Goal: Use online tool/utility: Use online tool/utility

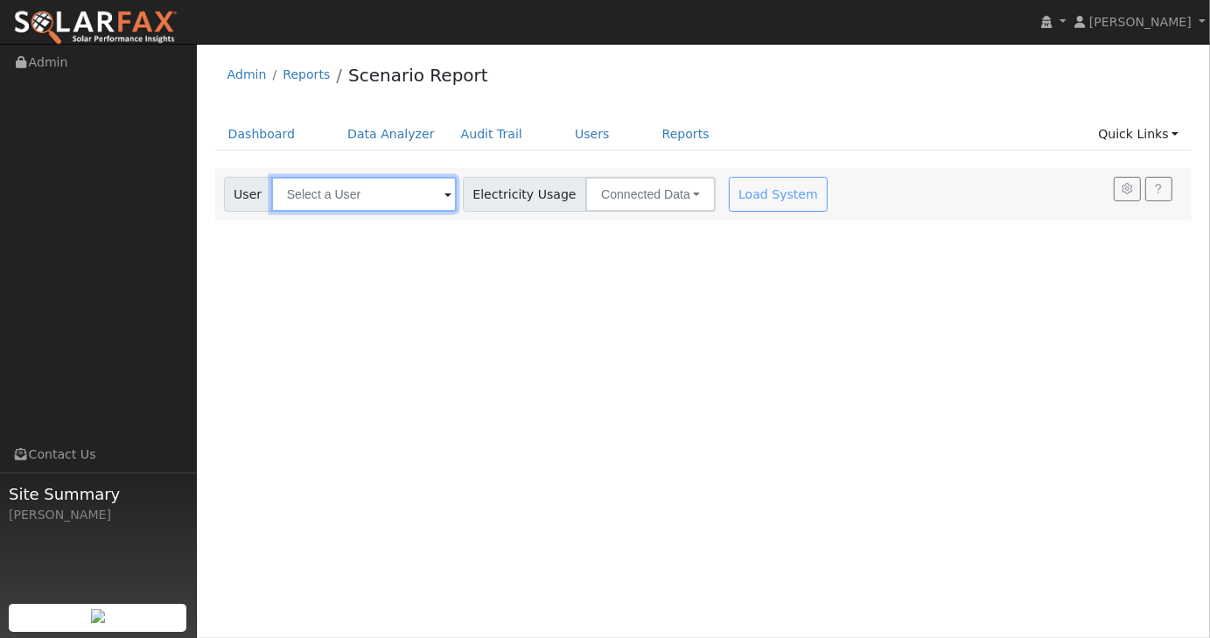
click at [359, 199] on input "text" at bounding box center [364, 194] width 186 height 35
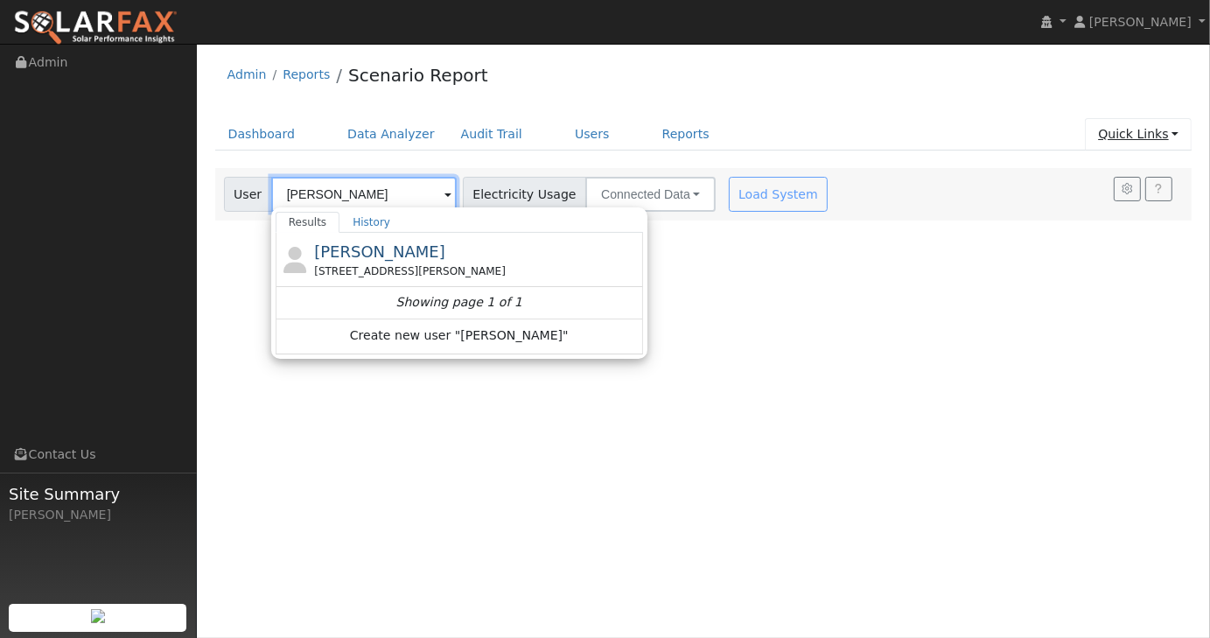
type input "[PERSON_NAME]"
click at [1180, 136] on link "Quick Links" at bounding box center [1138, 134] width 107 height 32
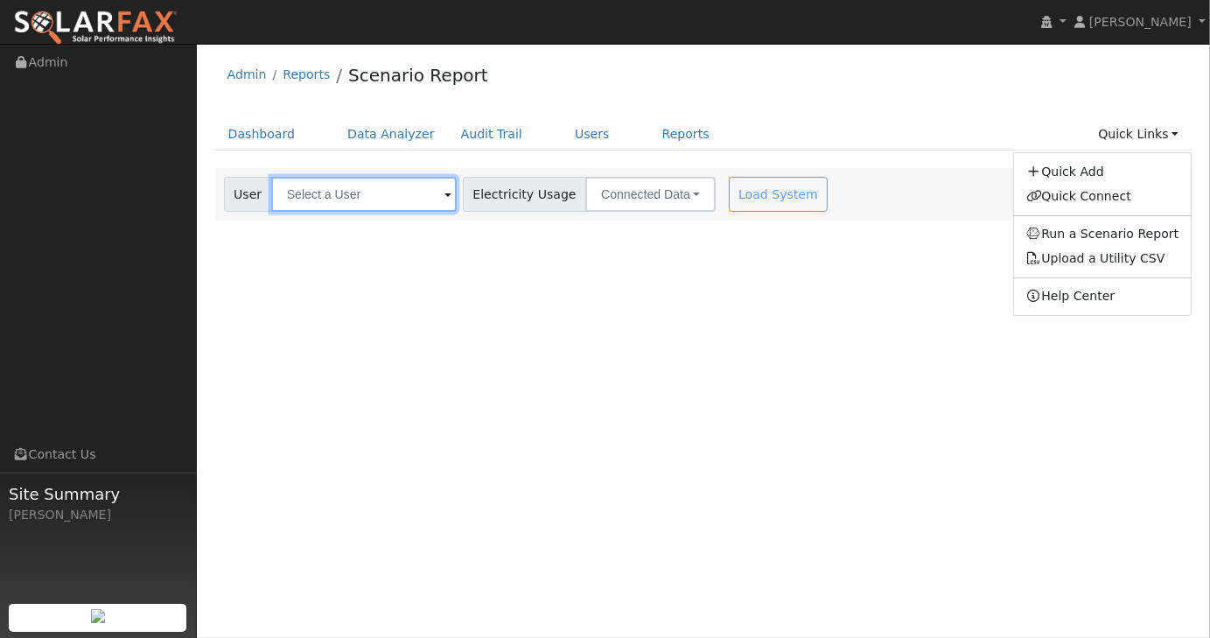
click at [348, 198] on input "text" at bounding box center [364, 194] width 186 height 35
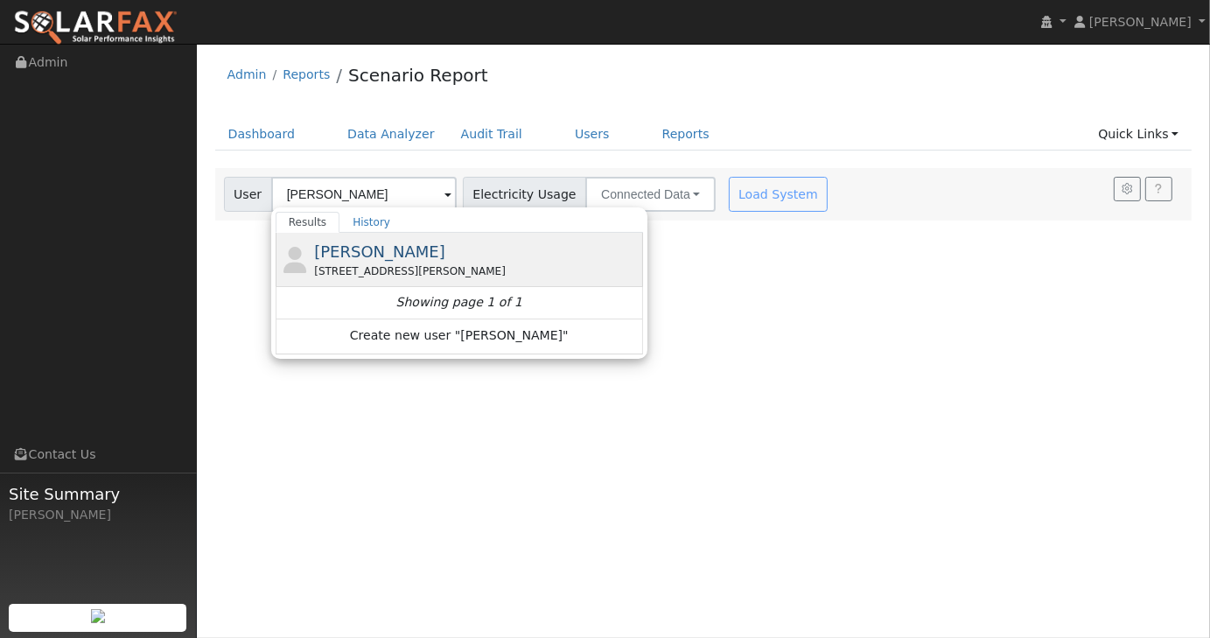
click at [363, 262] on div "William Nesbit 30338 June Rose Court, Castaic, CA 91384" at bounding box center [476, 259] width 325 height 39
type input "[PERSON_NAME]"
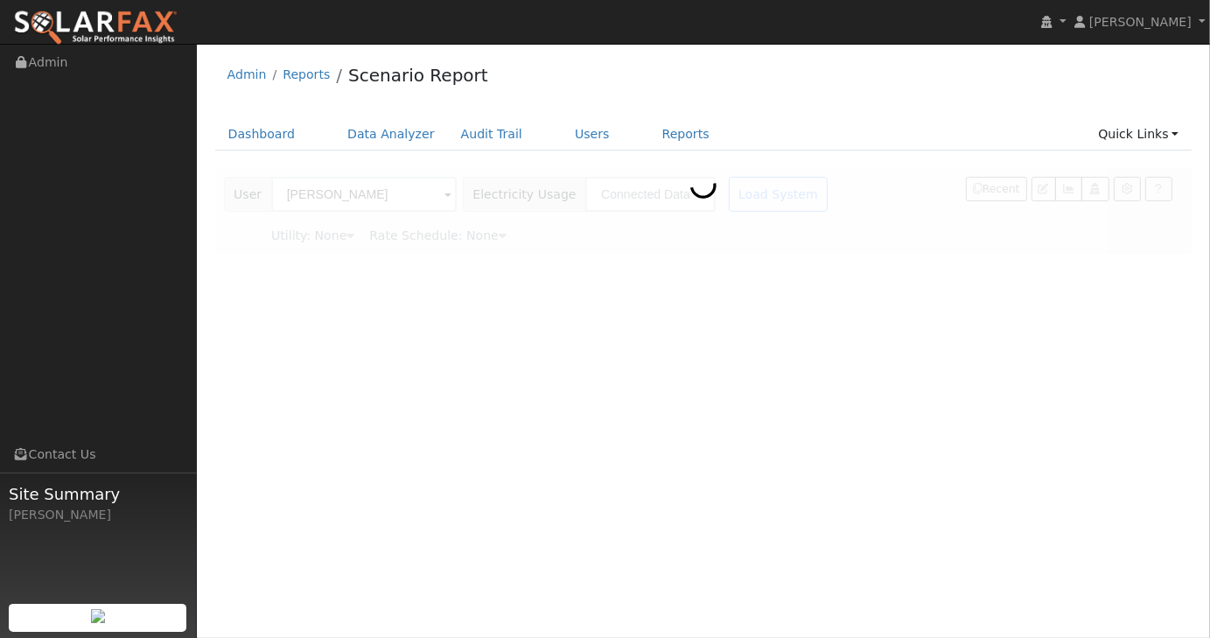
type input "Southern [US_STATE] Edison"
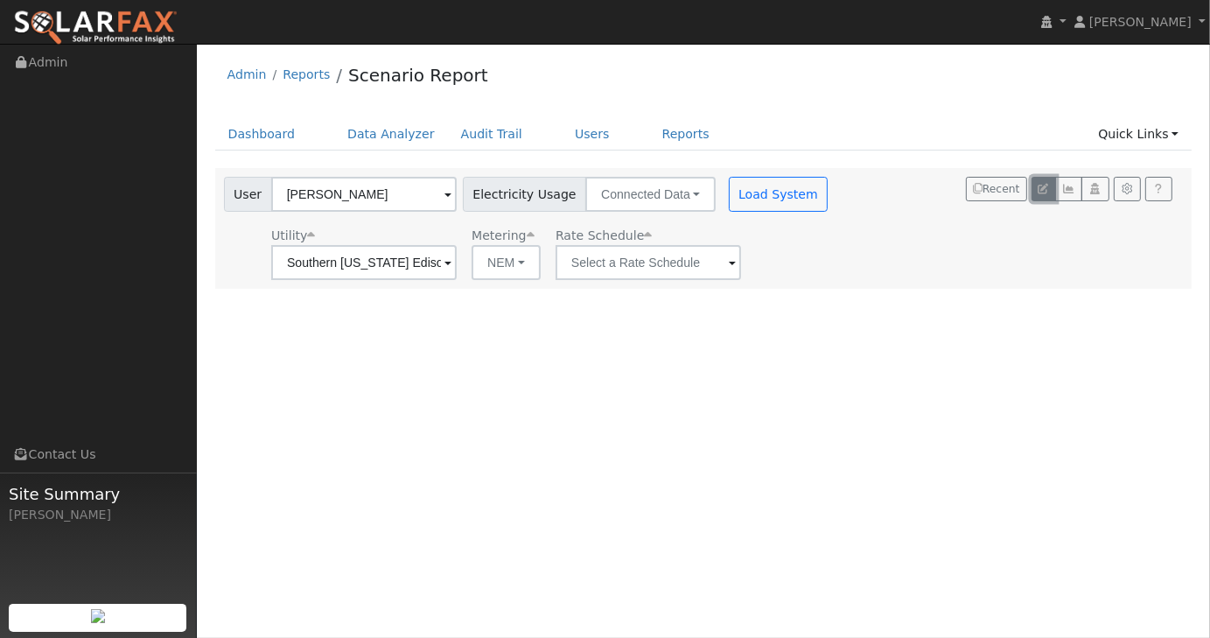
click at [1046, 193] on icon "button" at bounding box center [1044, 189] width 11 height 11
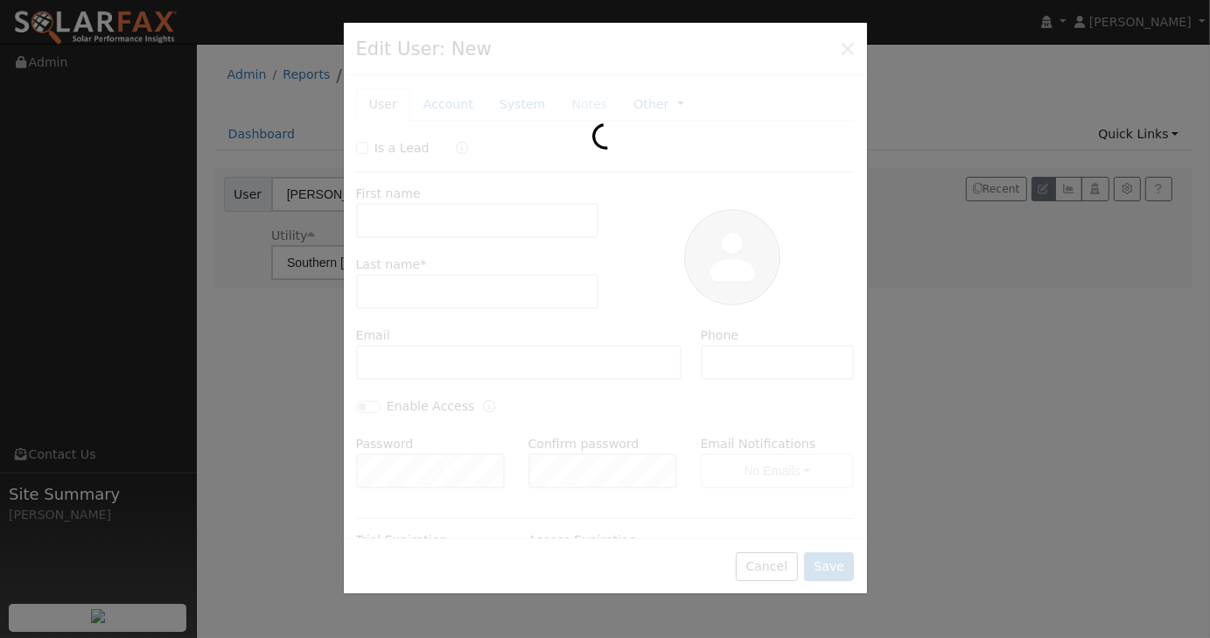
type input "William"
type input "Nesbit"
type input "13.9"
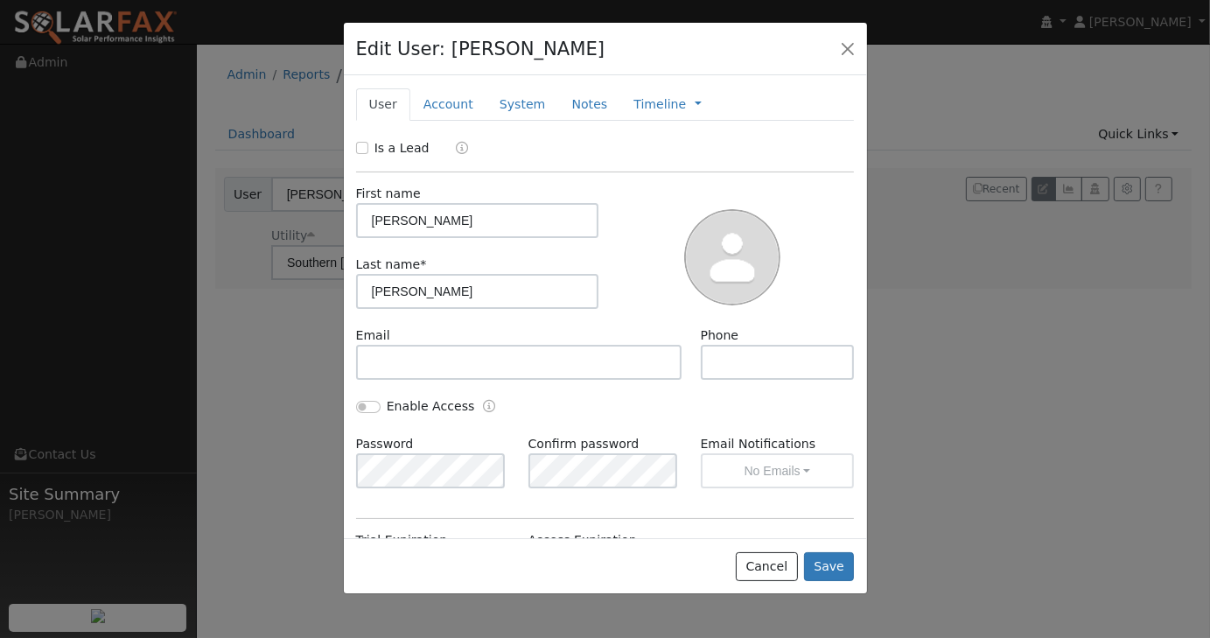
type input "SCE"
click at [431, 99] on link "Account" at bounding box center [448, 104] width 76 height 32
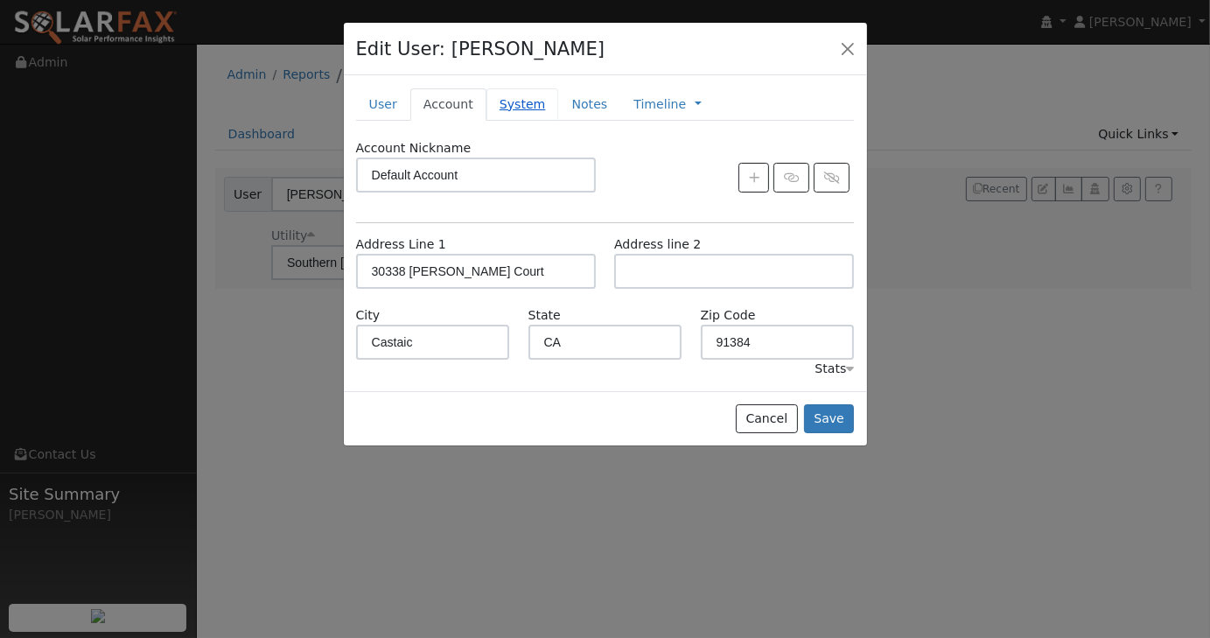
click at [501, 101] on link "System" at bounding box center [523, 104] width 73 height 32
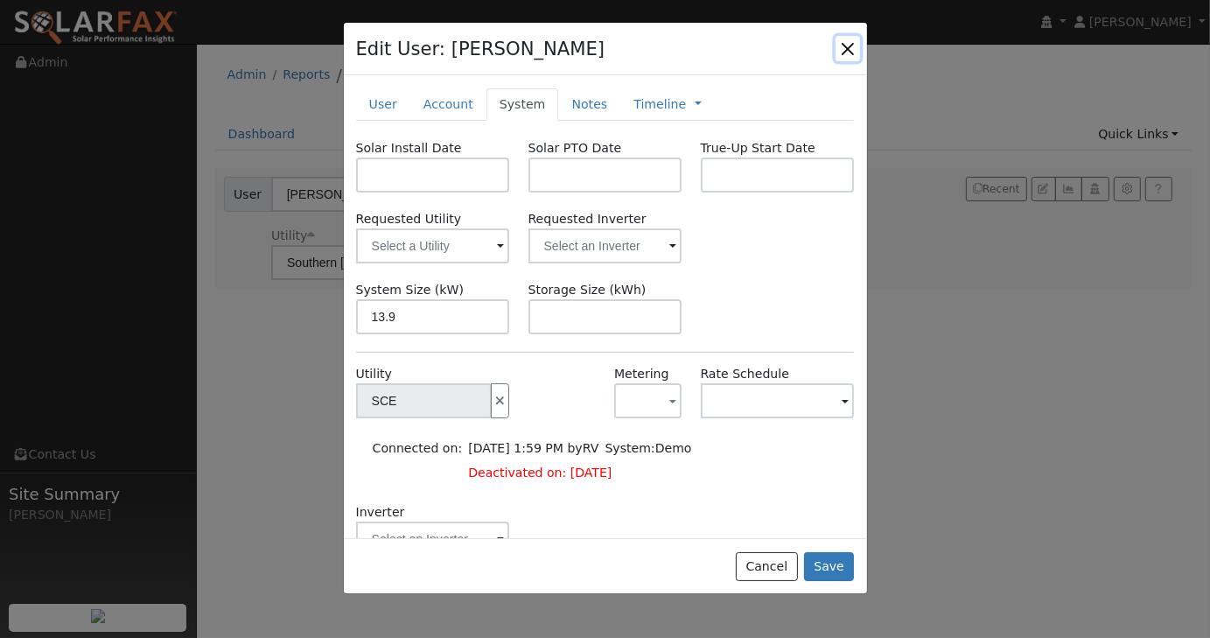
click at [850, 52] on button "button" at bounding box center [848, 48] width 25 height 25
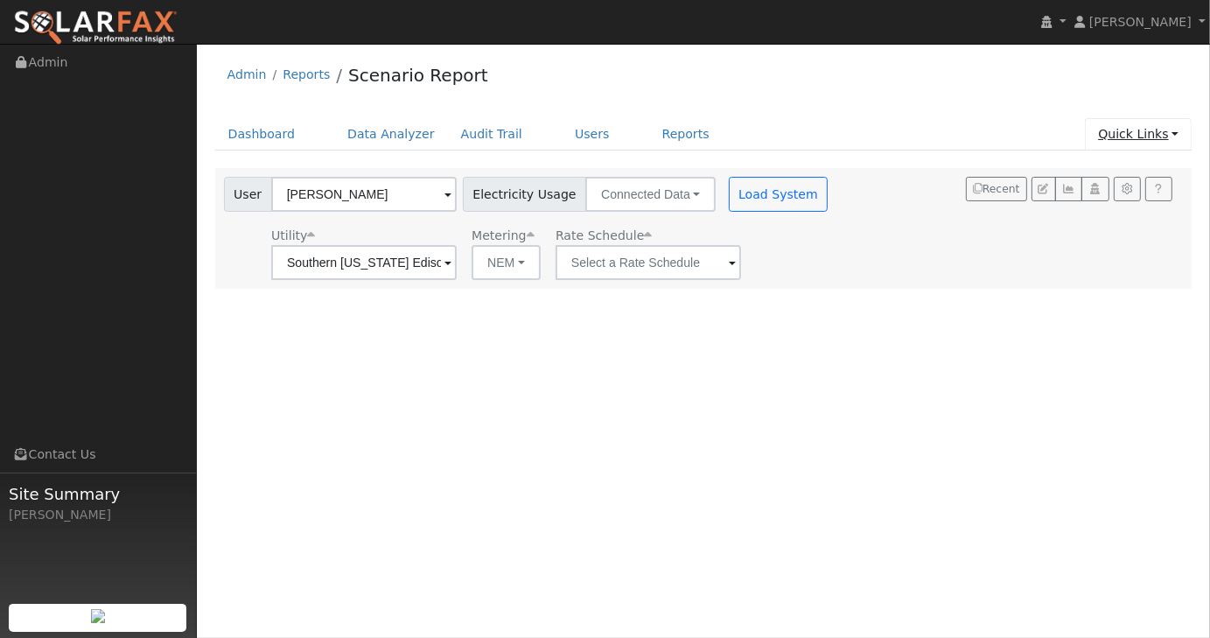
click at [1171, 136] on link "Quick Links" at bounding box center [1138, 134] width 107 height 32
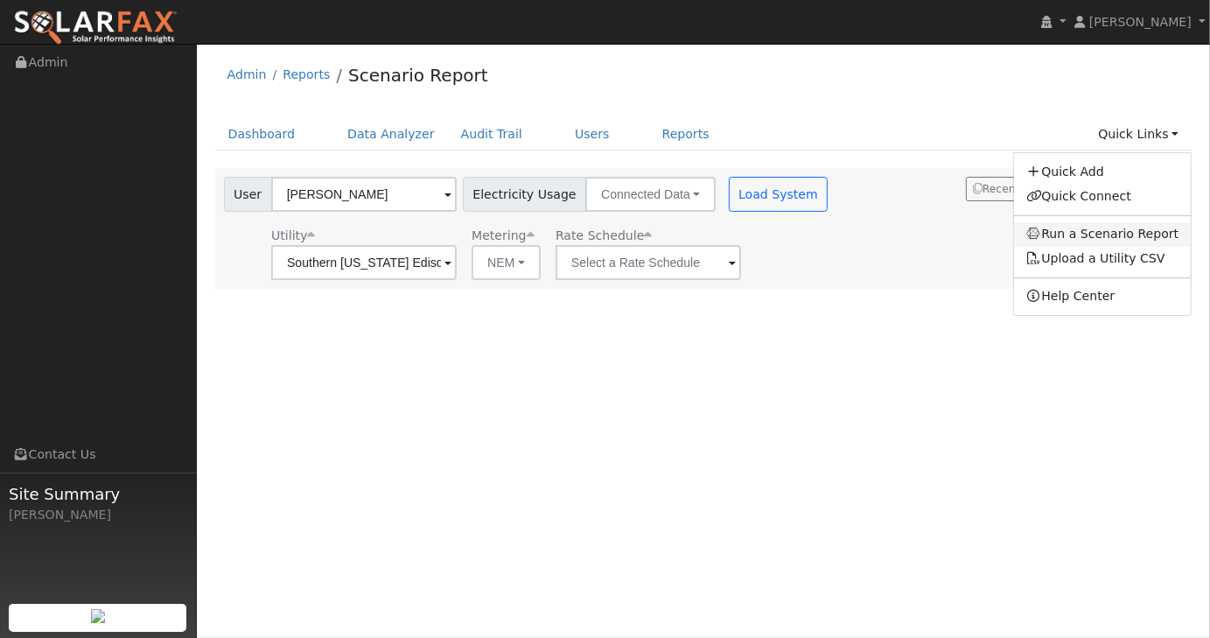
click at [1119, 233] on link "Run a Scenario Report" at bounding box center [1103, 234] width 178 height 25
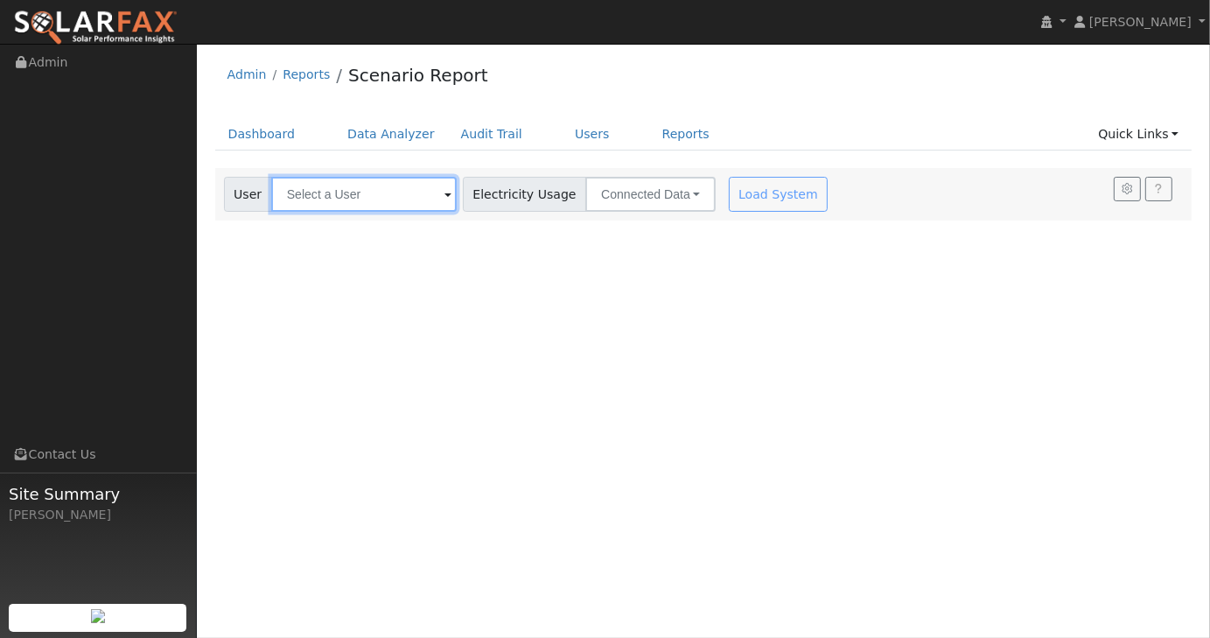
click at [411, 193] on input "text" at bounding box center [364, 194] width 186 height 35
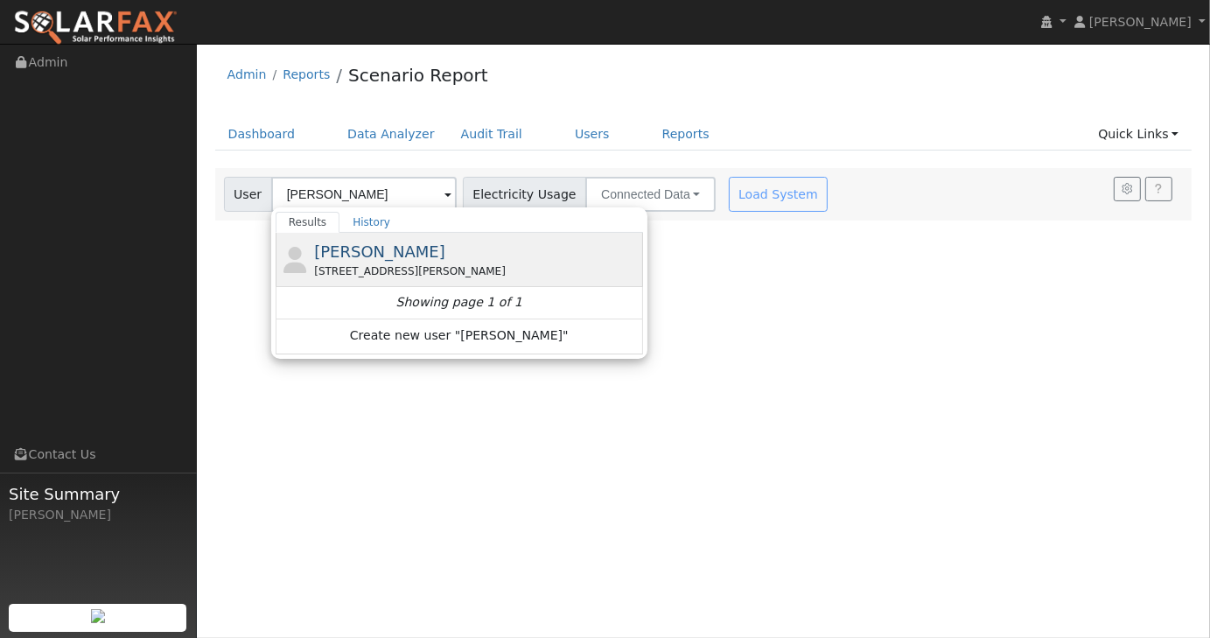
click at [392, 263] on div "[STREET_ADDRESS][PERSON_NAME]" at bounding box center [476, 271] width 325 height 16
type input "[PERSON_NAME]"
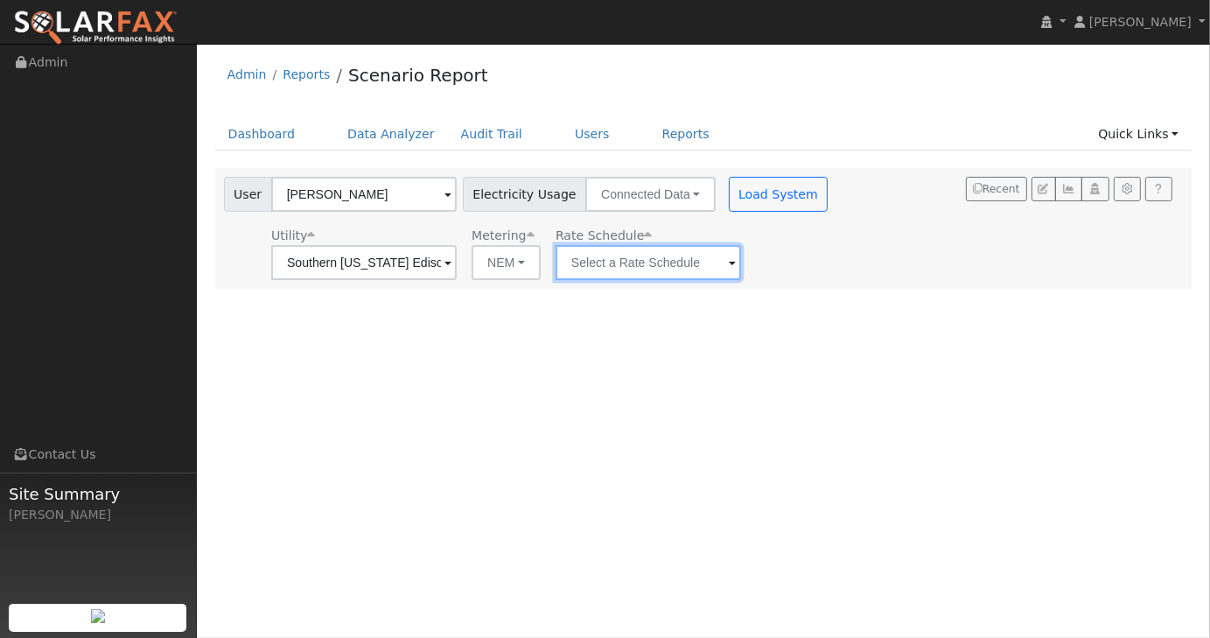
click at [596, 272] on input "text" at bounding box center [649, 262] width 186 height 35
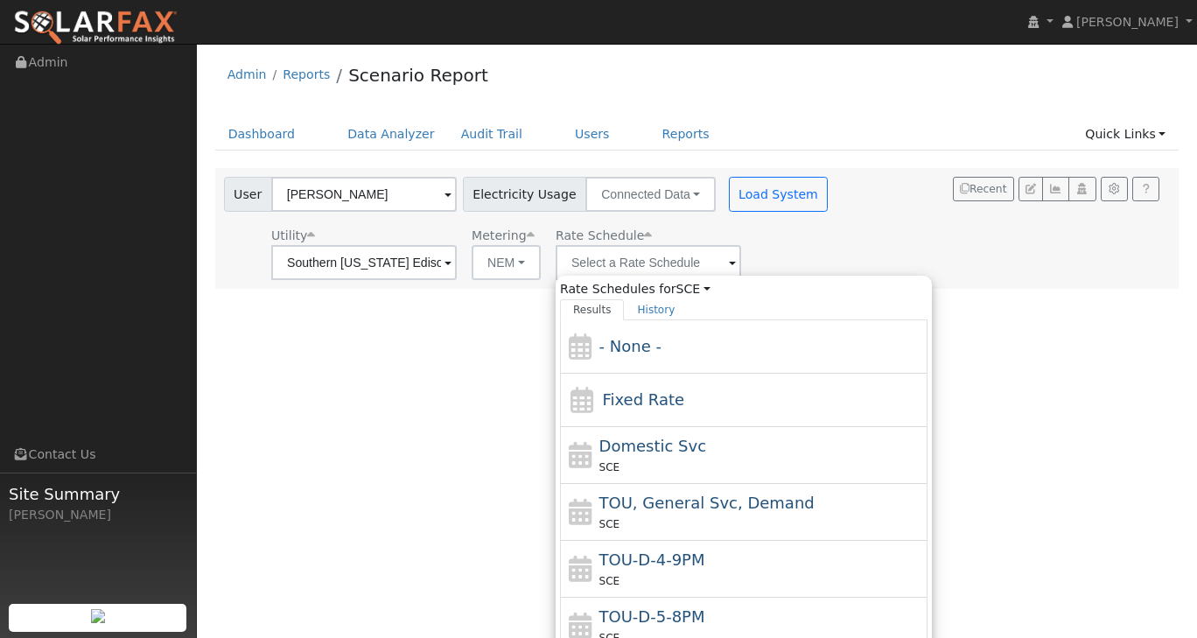
click at [669, 564] on span "TOU-D-4-9PM" at bounding box center [652, 559] width 106 height 18
type input "TOU-D-4-9PM"
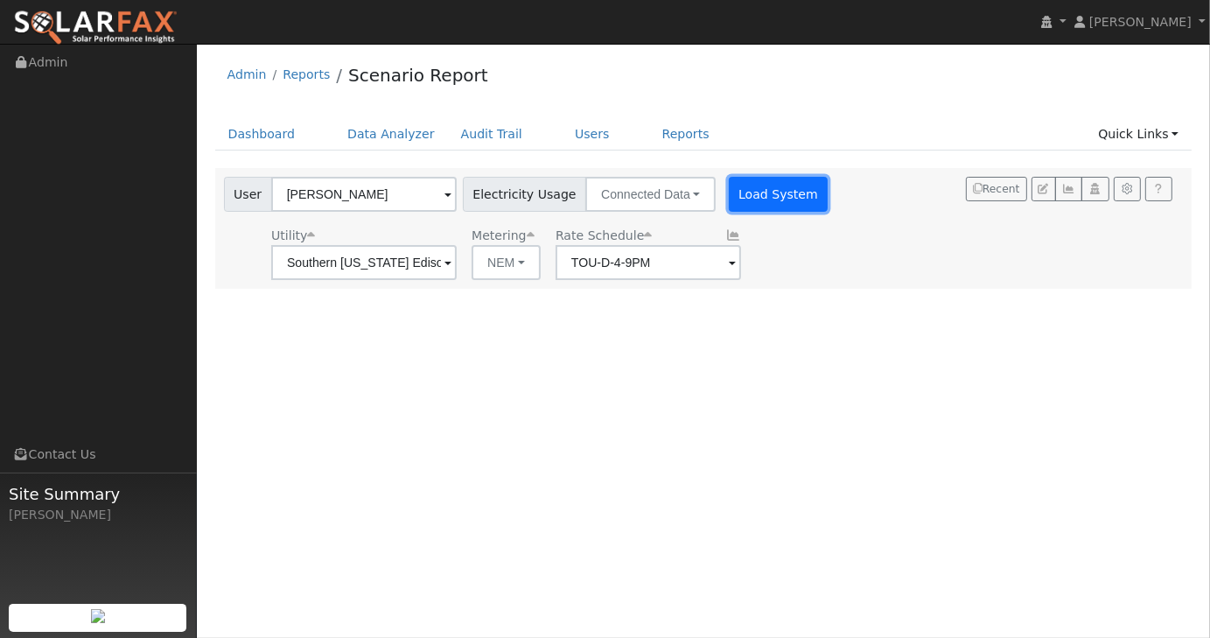
click at [754, 190] on button "Load System" at bounding box center [779, 194] width 100 height 35
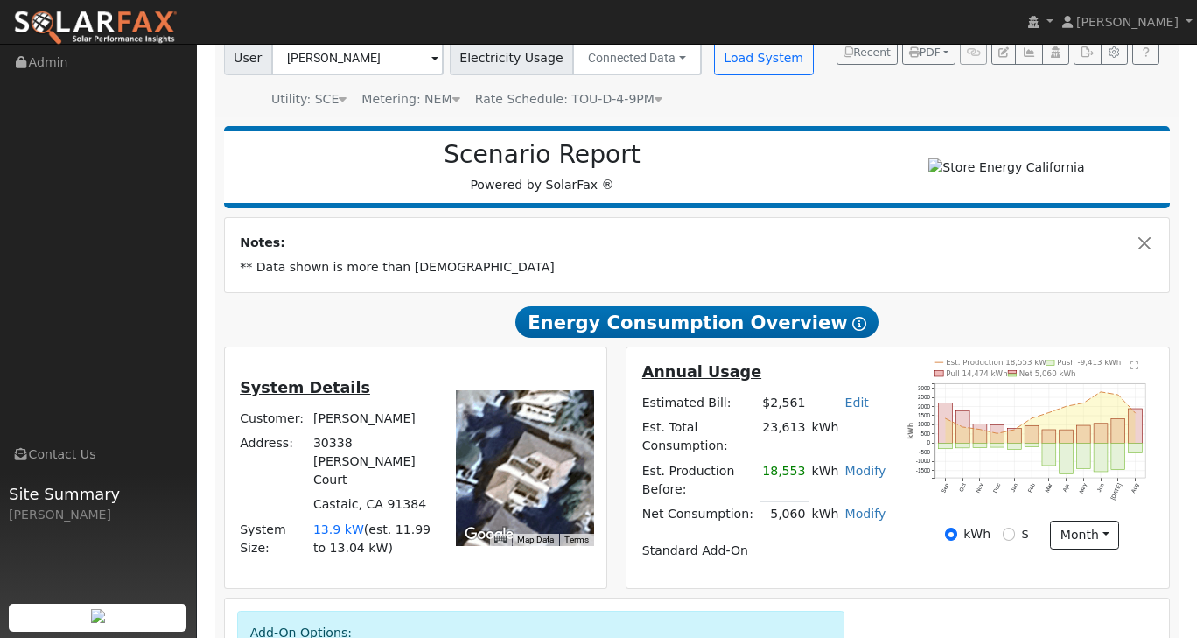
scroll to position [175, 0]
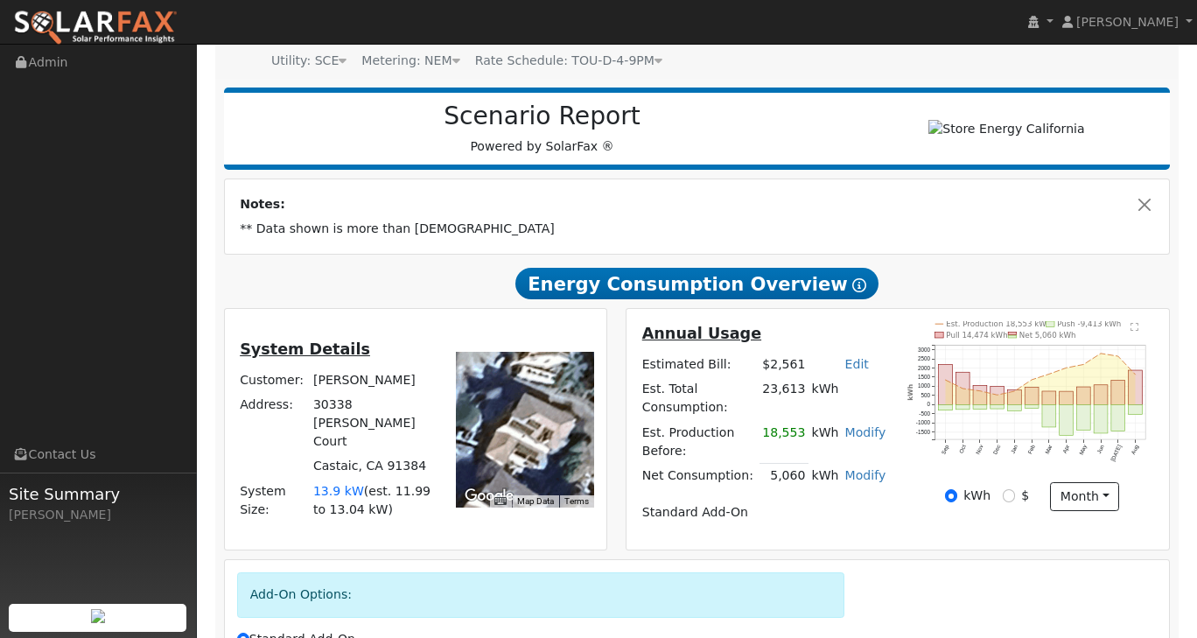
click at [856, 439] on link "Modify" at bounding box center [865, 432] width 41 height 14
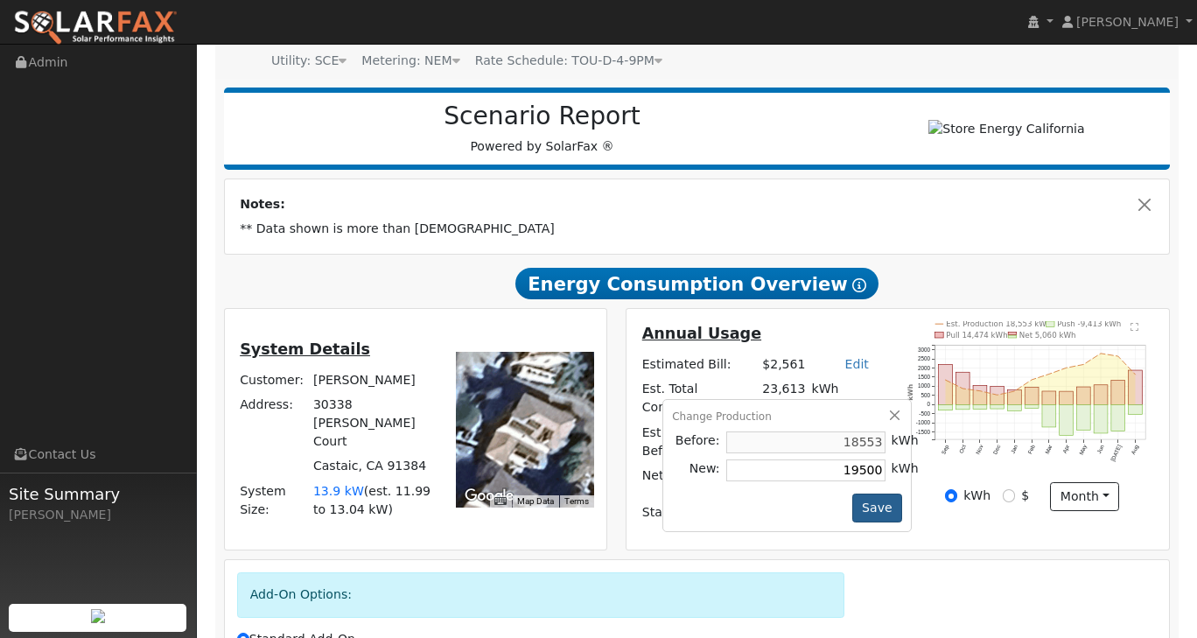
type input "19500"
click at [880, 514] on button "Save" at bounding box center [877, 509] width 51 height 30
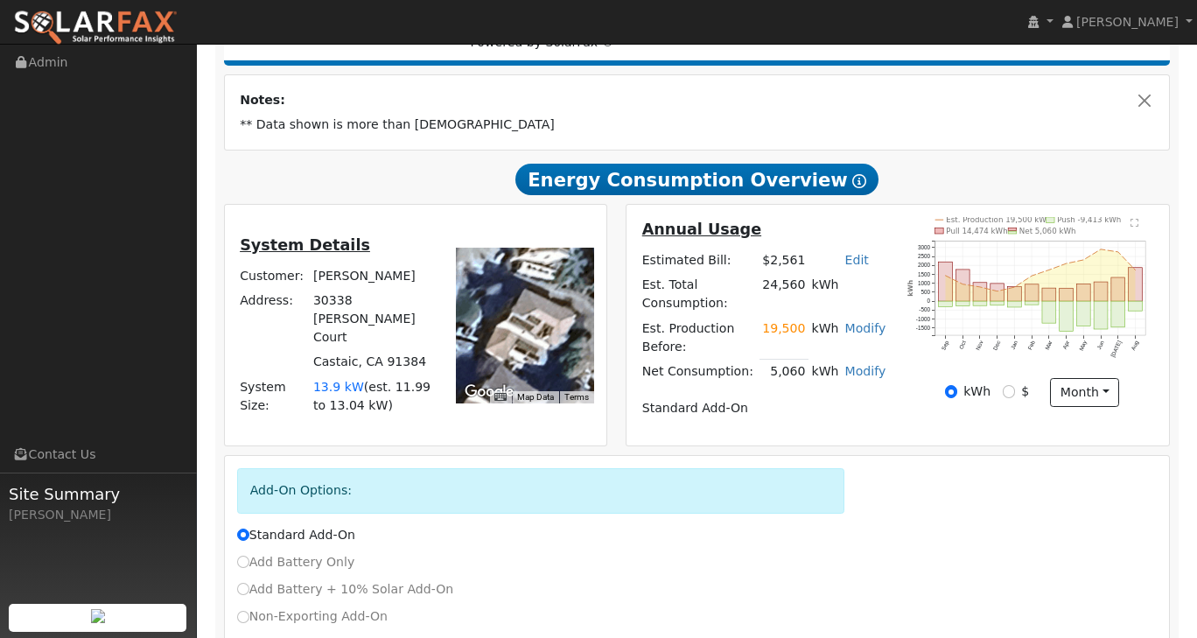
scroll to position [350, 0]
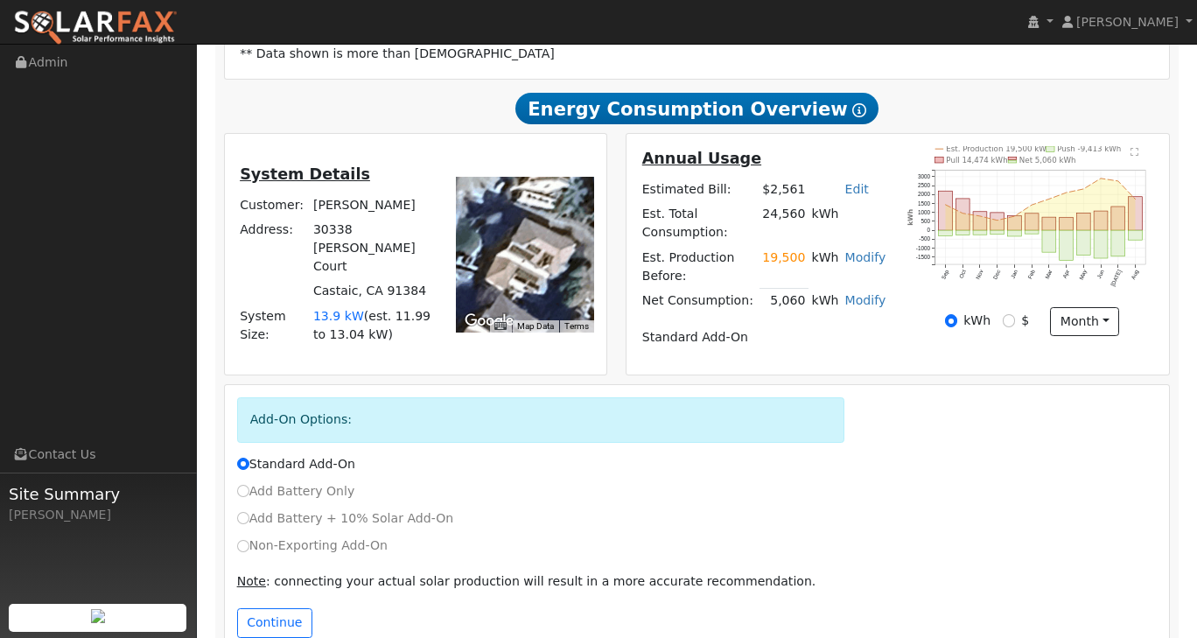
click at [855, 293] on link "Modify" at bounding box center [865, 300] width 41 height 14
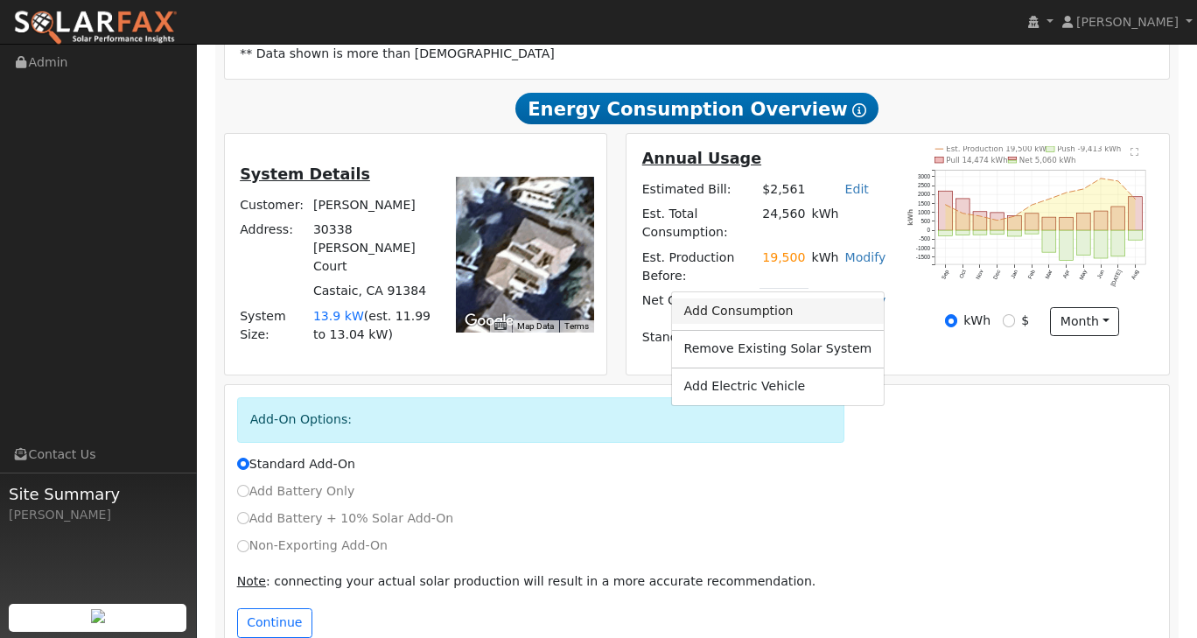
click at [809, 317] on link "Add Consumption" at bounding box center [777, 310] width 213 height 25
type input "5060"
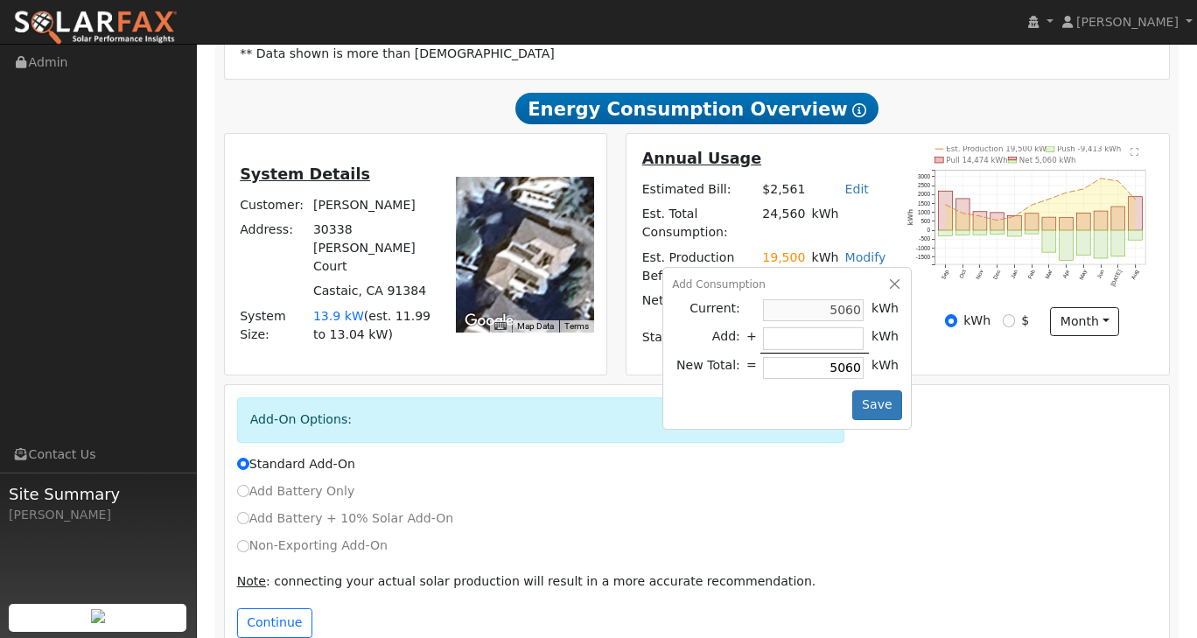
type input "-2"
type input "5058"
type input "-20"
type input "5040"
type input "-200"
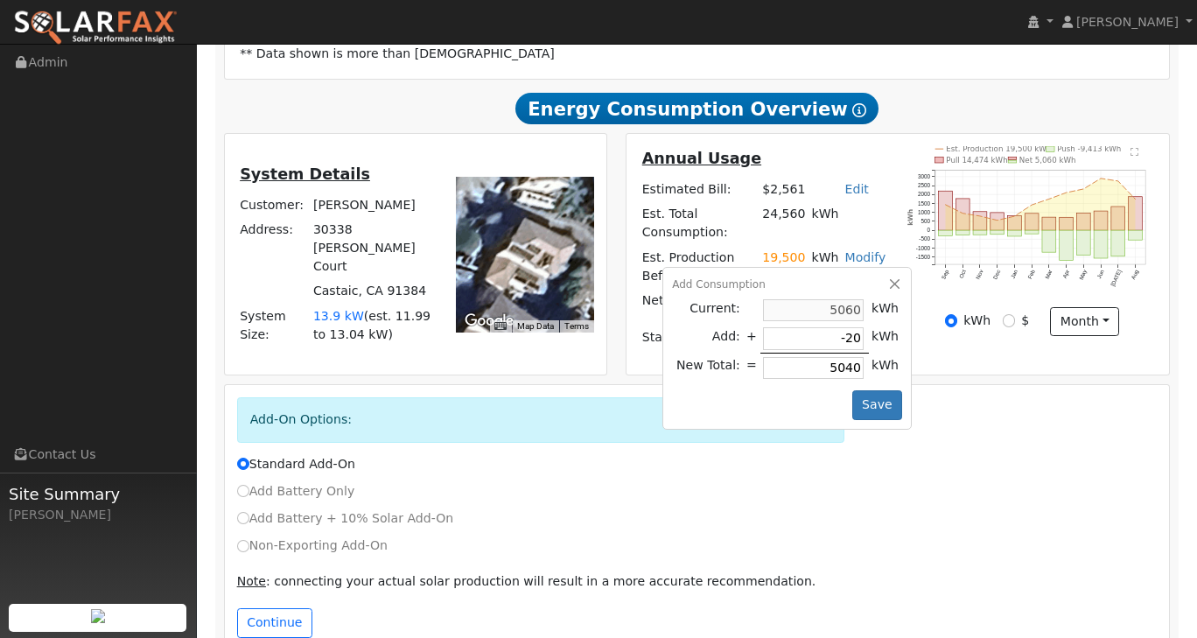
type input "4860"
type input "-2000"
type input "3060"
click at [853, 328] on input "-2000" at bounding box center [813, 338] width 101 height 22
type input "-200"
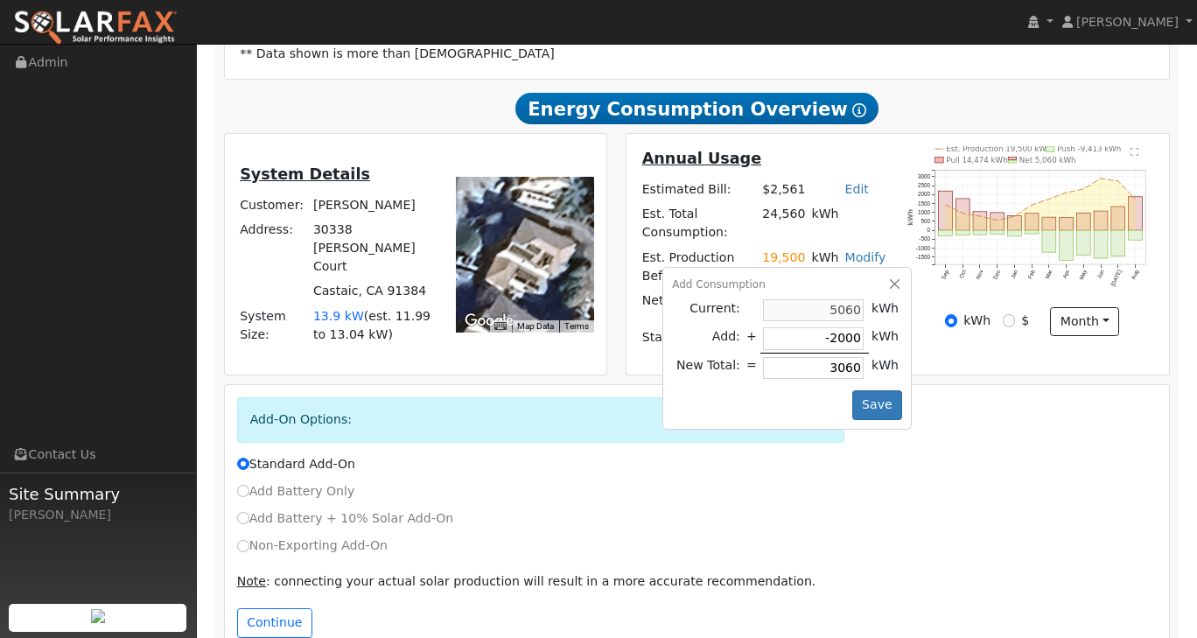
type input "4860"
type input "-20"
type input "5040"
type input "-2"
type input "5058"
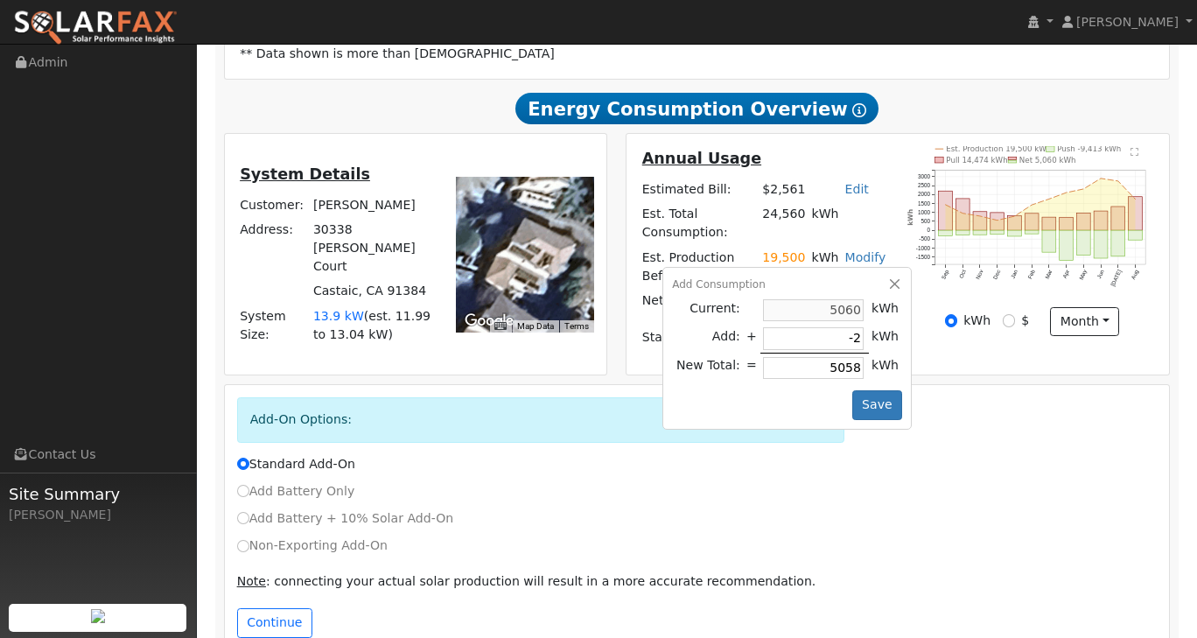
type input "5060"
type input "-1"
type input "5059"
type input "-19"
type input "5041"
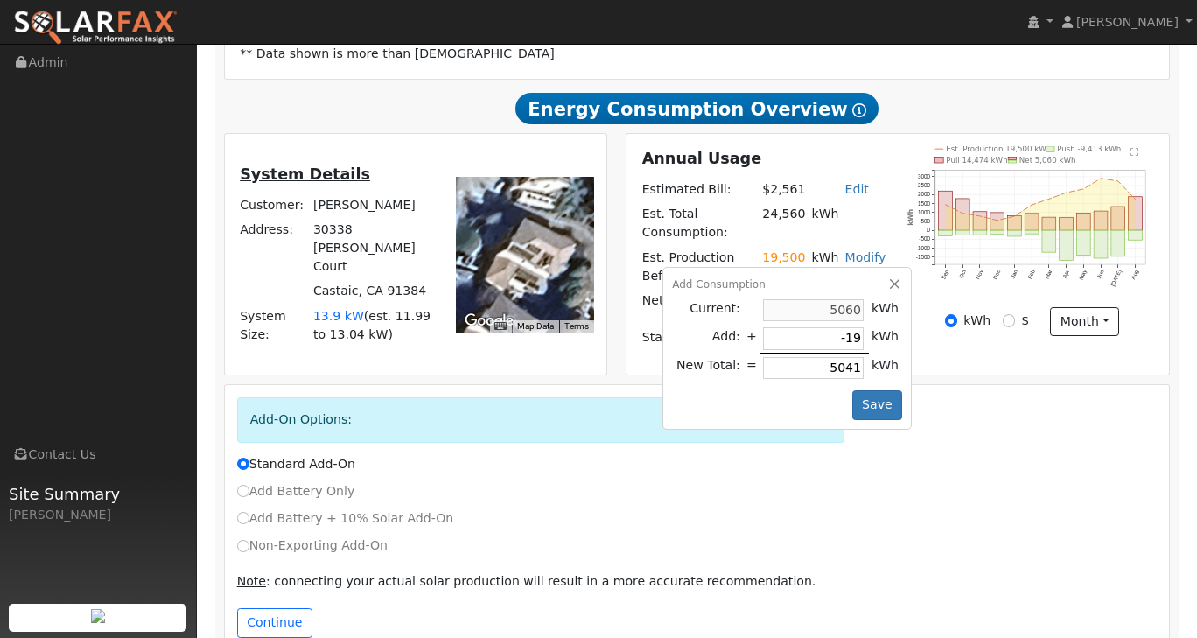
type input "-197"
type input "4863"
type input "-1974"
type input "3086"
type input "-19740"
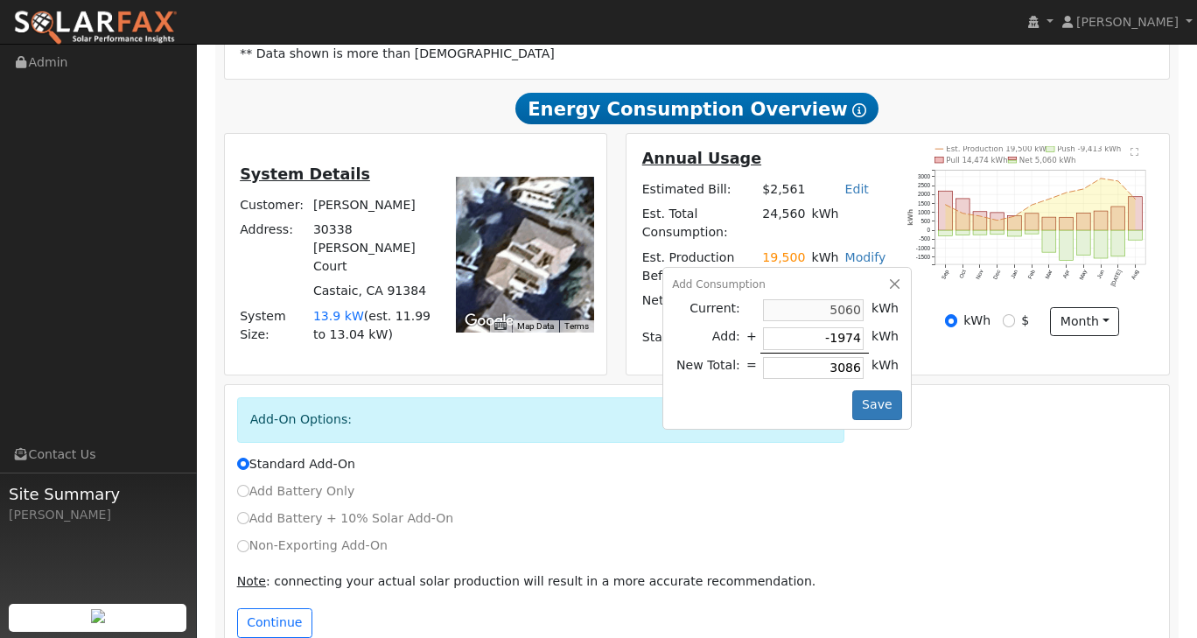
type input "-14680"
type input "-1974"
type input "3086"
type input "-197"
type input "4863"
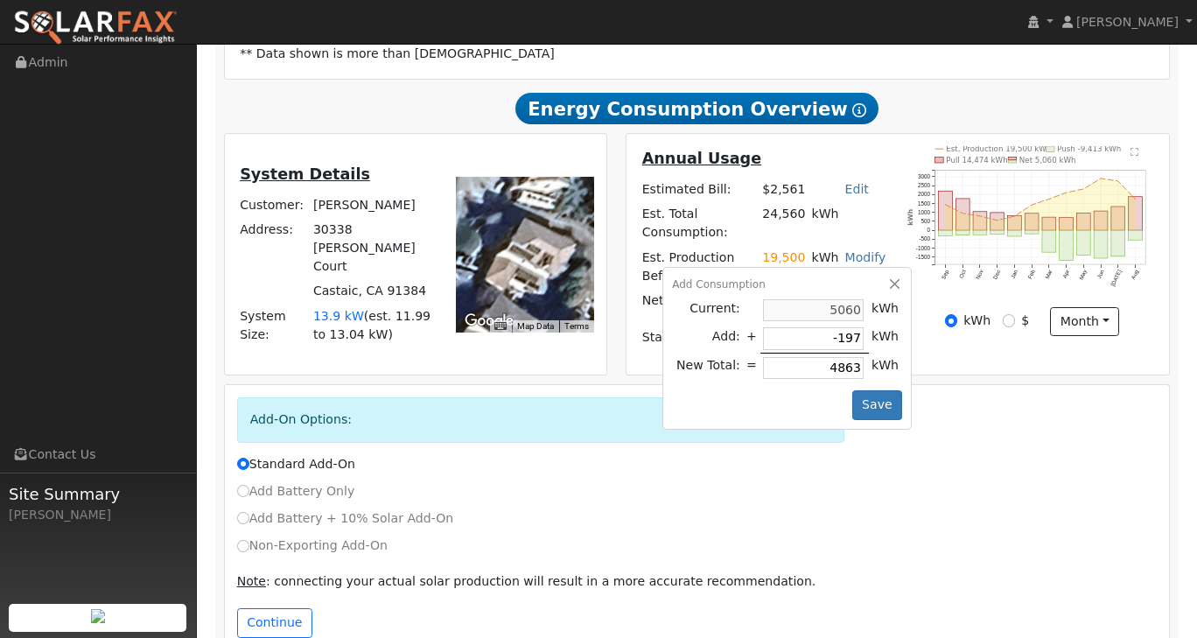
type input "-19"
type input "5041"
type input "-1"
type input "5059"
type input "-17"
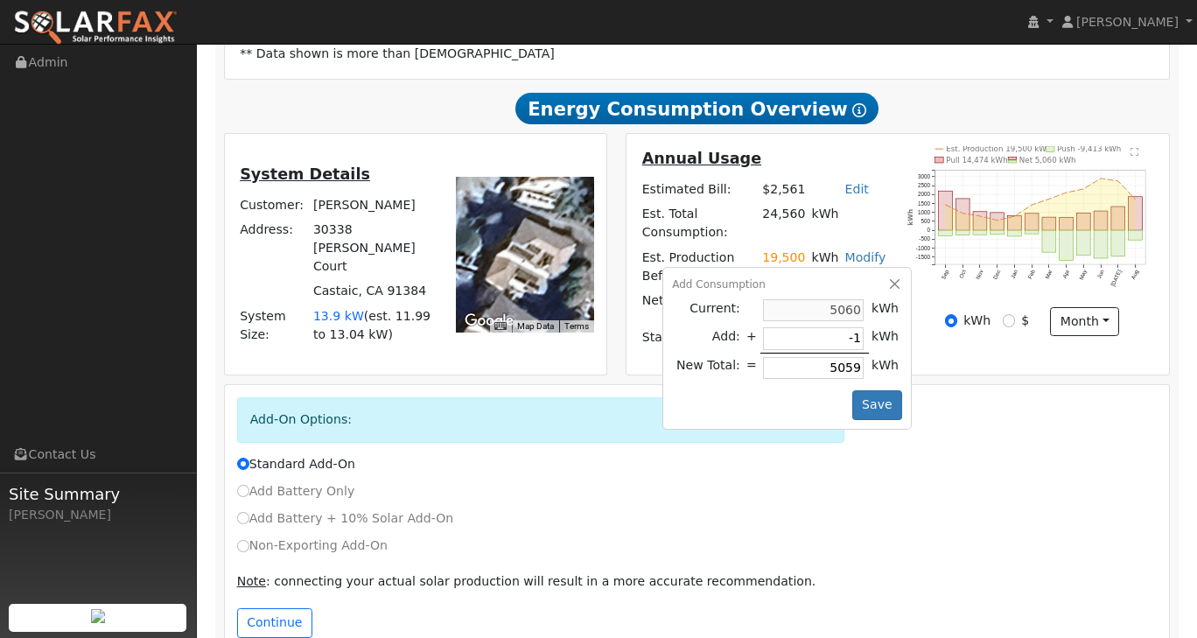
type input "5043"
type input "-174"
type input "4886"
type input "-1740"
type input "3320"
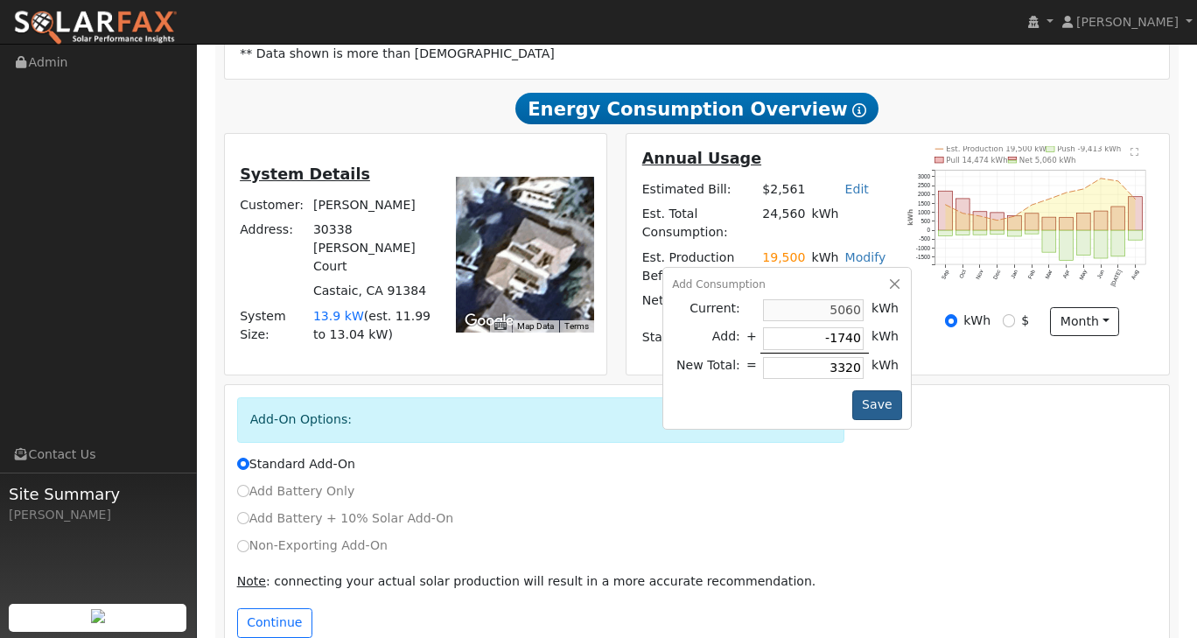
type input "-1740"
click at [883, 395] on button "Save" at bounding box center [877, 405] width 51 height 30
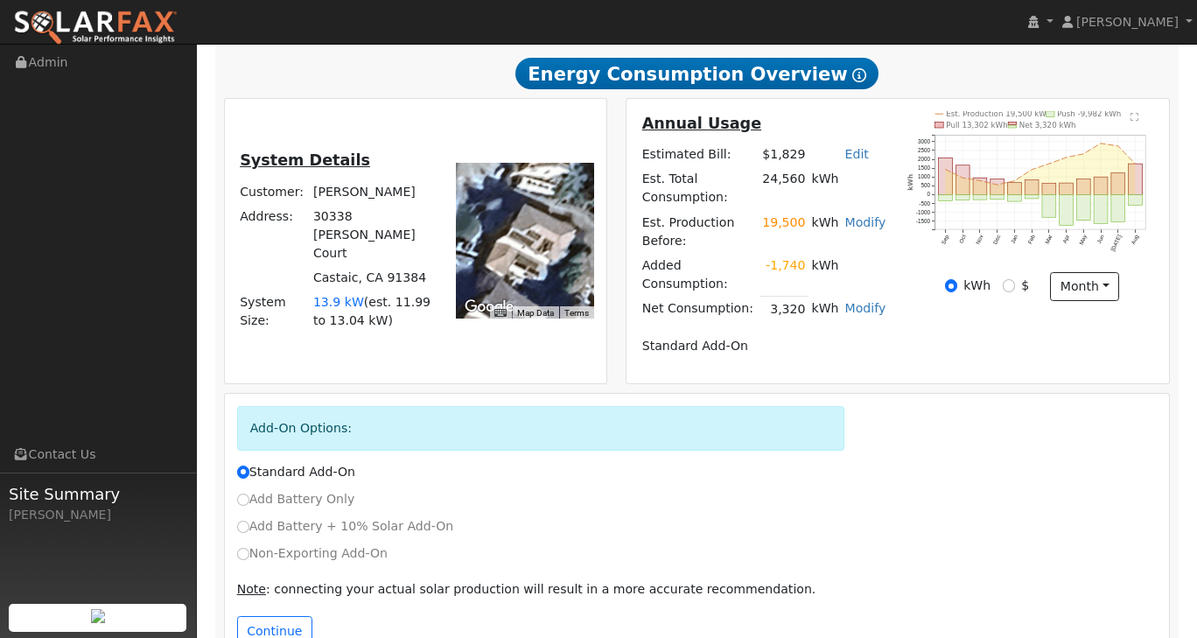
scroll to position [402, 0]
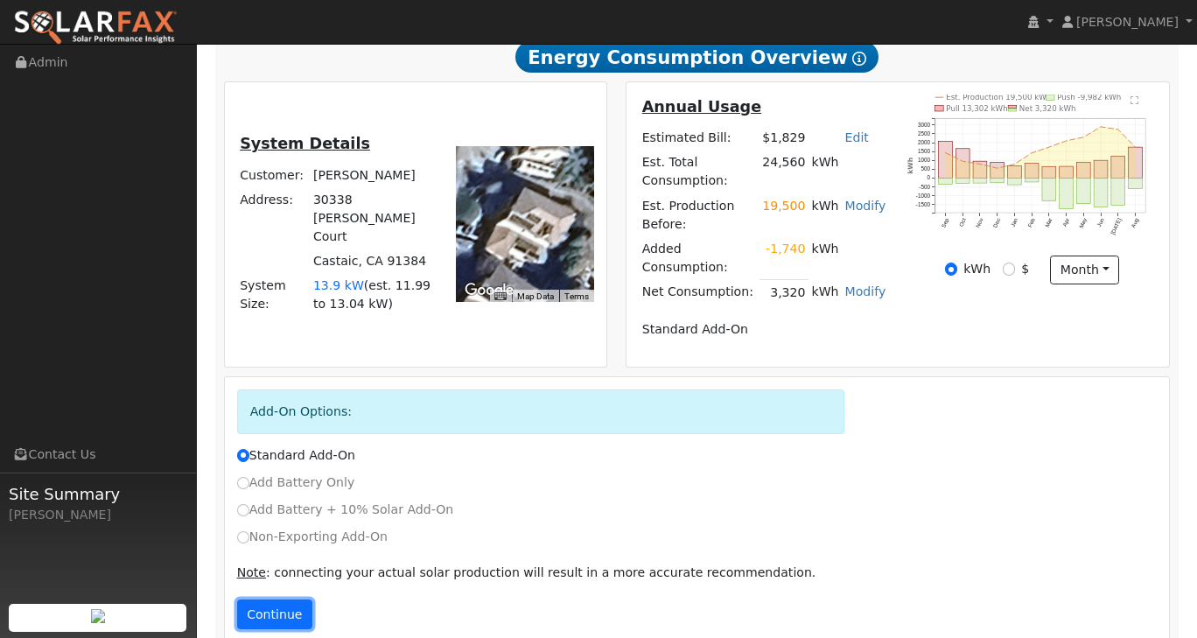
click at [277, 599] on button "Continue" at bounding box center [274, 614] width 75 height 30
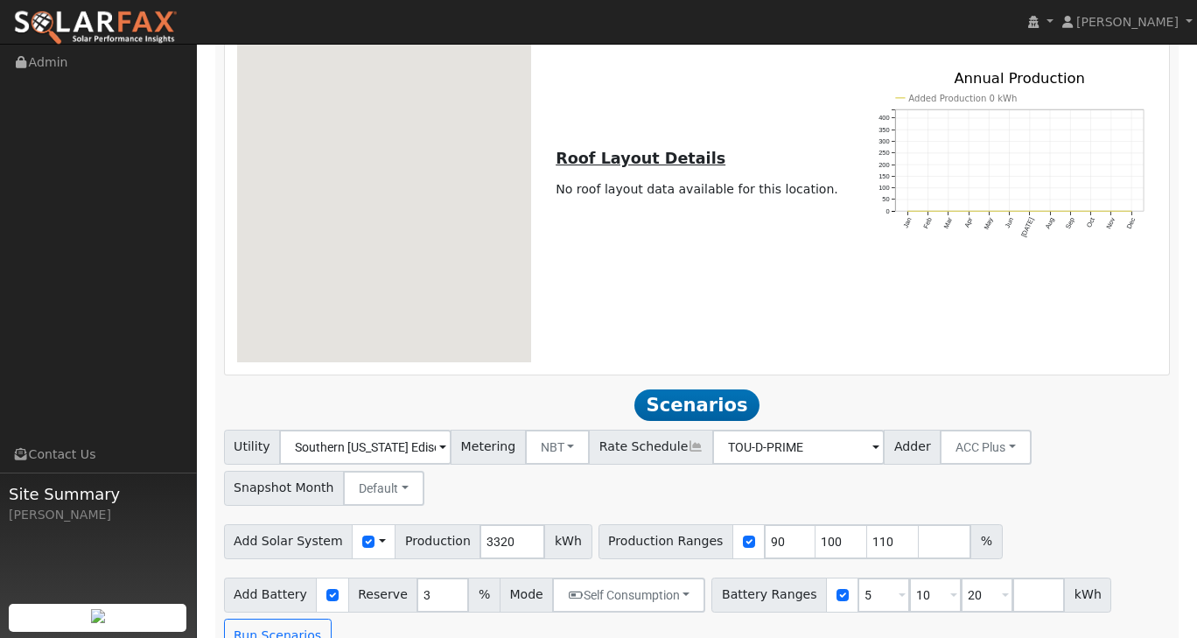
scroll to position [1073, 0]
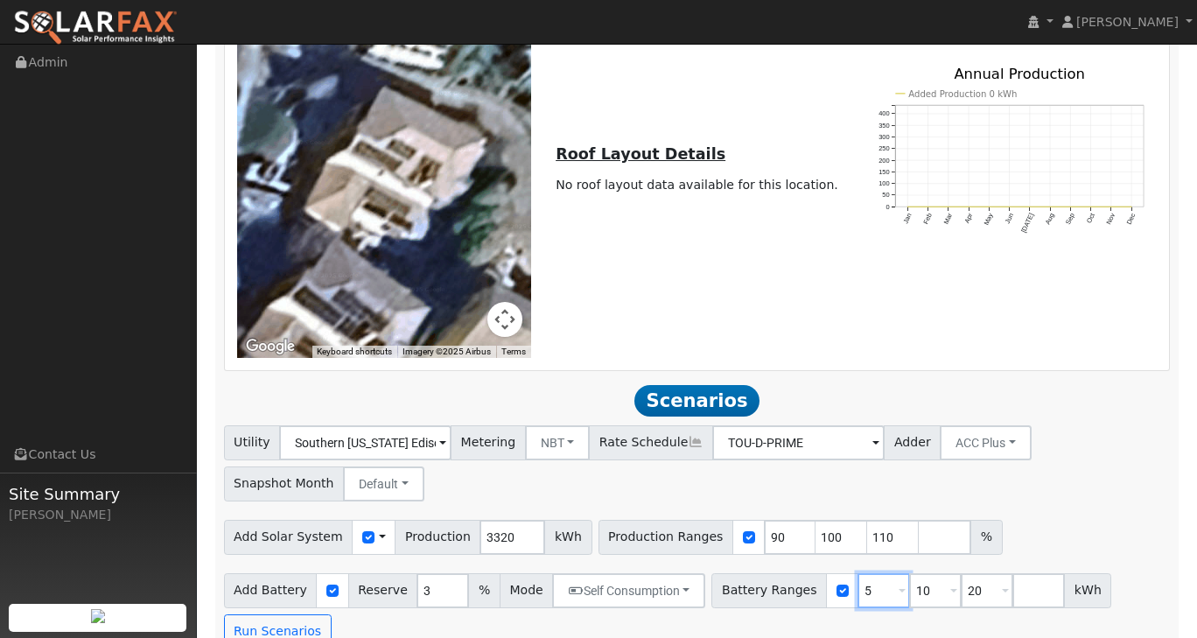
click at [858, 573] on input "5" at bounding box center [884, 590] width 53 height 35
type input "10"
type input "20"
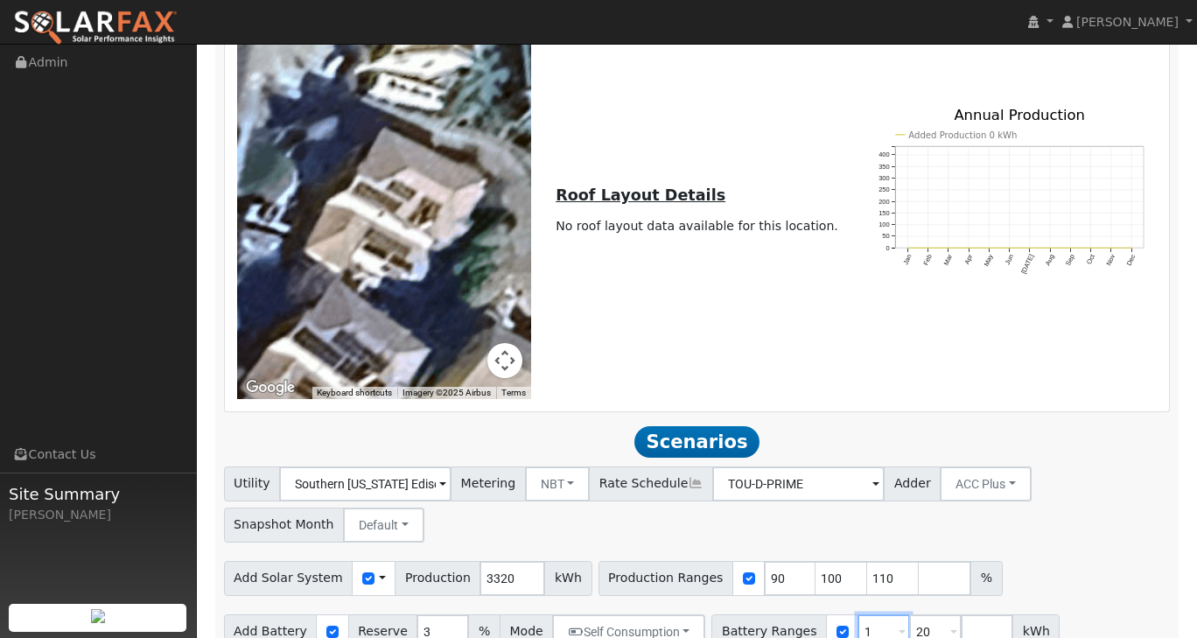
type input "20"
type input "2"
type input "27"
click at [1053, 503] on div "Utility Southern [US_STATE] Edison Metering NBT NEM NBT Rate Schedule TOU-D-PRI…" at bounding box center [697, 501] width 953 height 82
click at [1027, 614] on button "Run Scenarios" at bounding box center [1068, 631] width 108 height 35
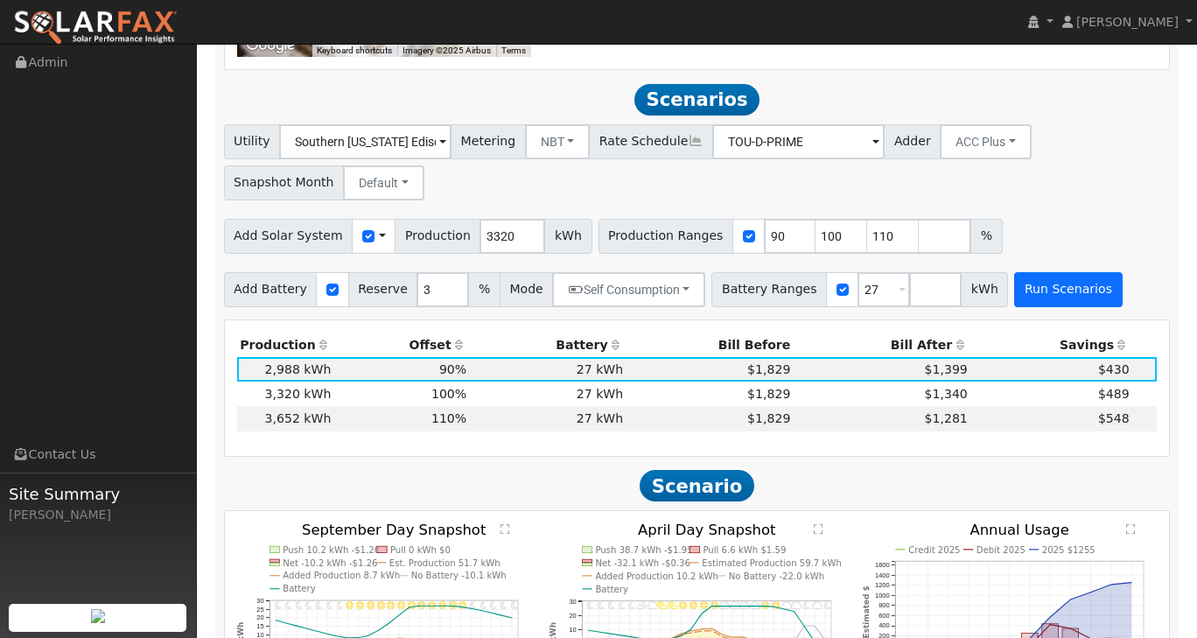
scroll to position [1375, 0]
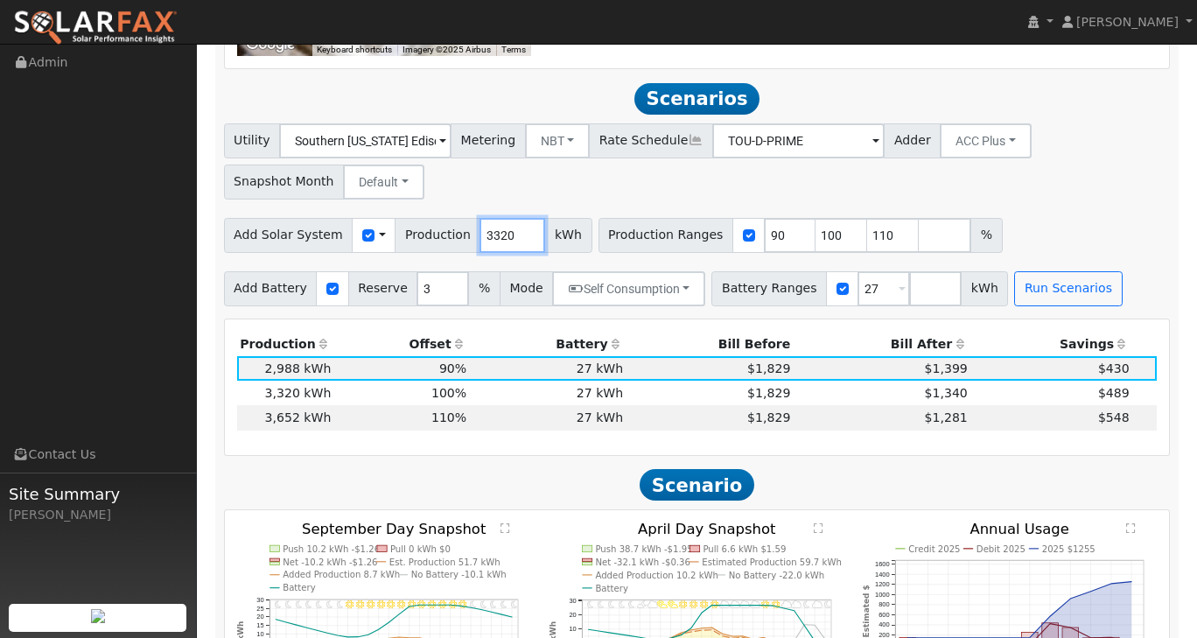
drag, startPoint x: 497, startPoint y: 204, endPoint x: 456, endPoint y: 199, distance: 41.5
click at [456, 218] on div "Add Solar System Use CSV Data Production 3320 kWh" at bounding box center [408, 235] width 368 height 35
click at [1036, 271] on button "Run Scenarios" at bounding box center [1068, 288] width 108 height 35
drag, startPoint x: 493, startPoint y: 204, endPoint x: 468, endPoint y: 207, distance: 24.8
click at [480, 218] on input "6000" at bounding box center [513, 235] width 66 height 35
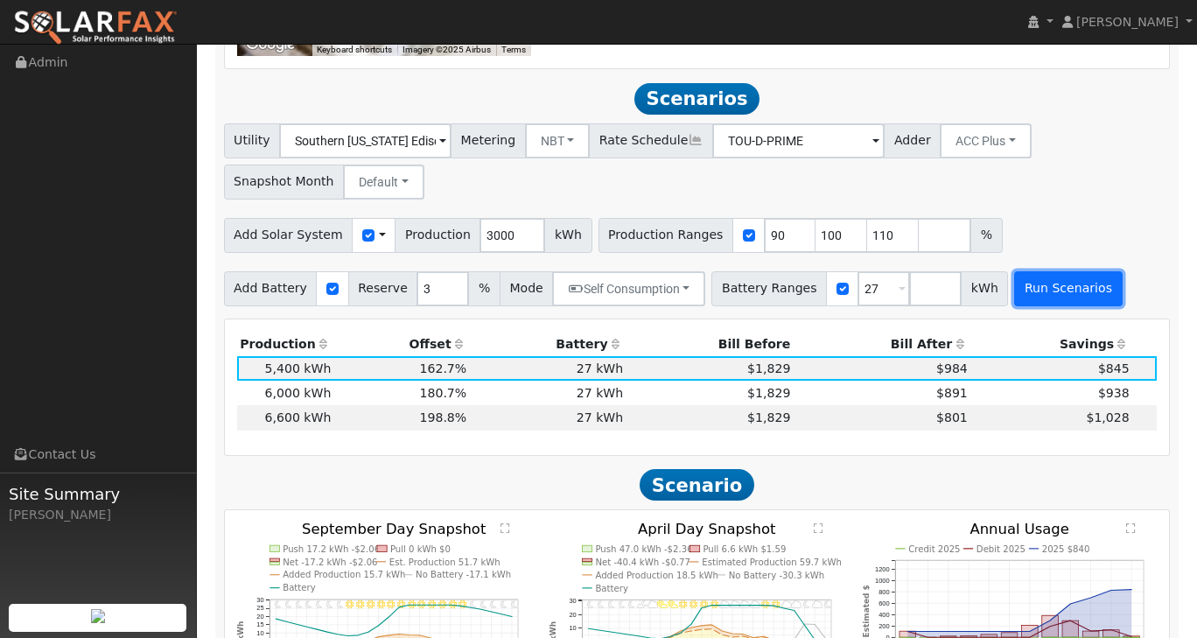
click at [1021, 271] on button "Run Scenarios" at bounding box center [1068, 288] width 108 height 35
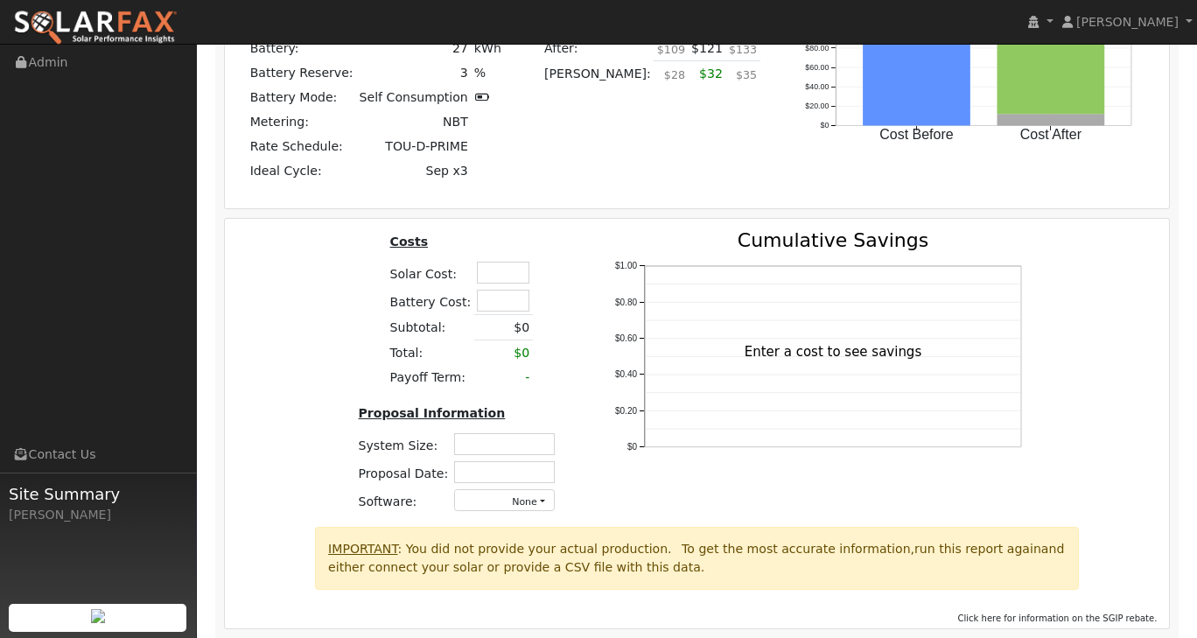
scroll to position [2277, 0]
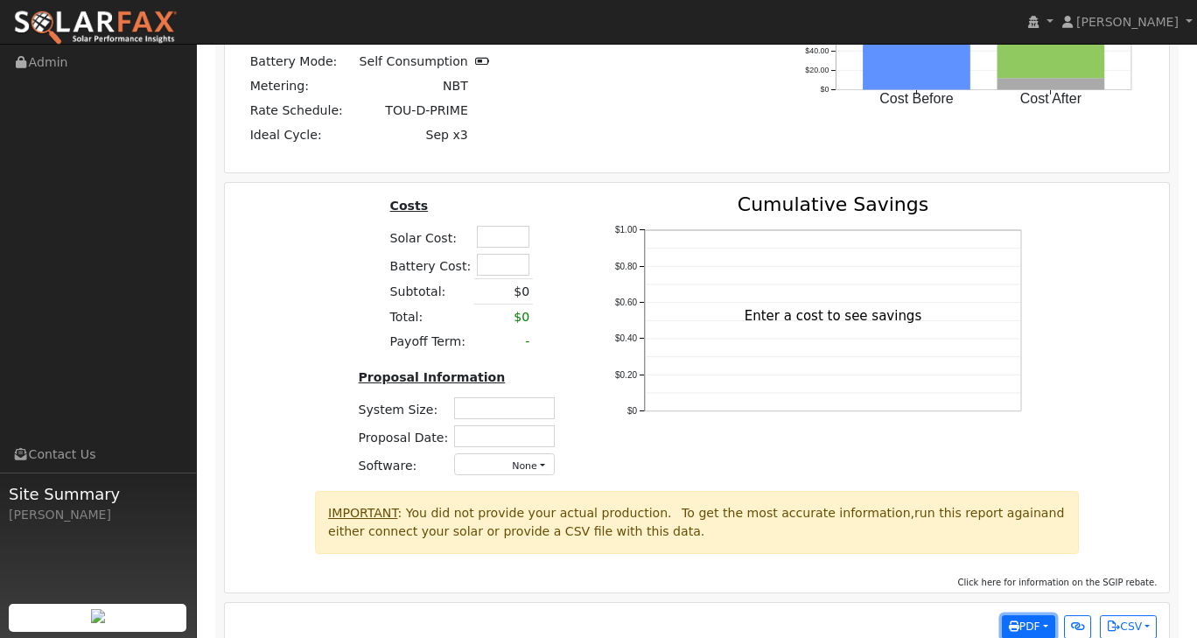
click at [1040, 615] on button "PDF" at bounding box center [1028, 627] width 53 height 25
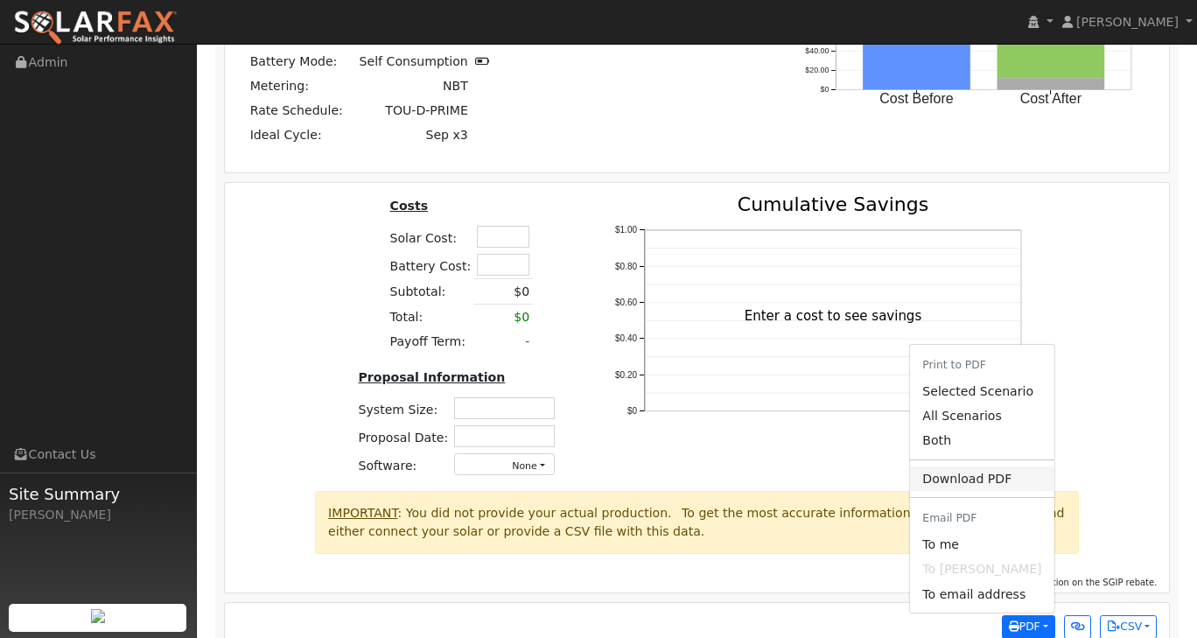
click at [973, 466] on link "Download PDF" at bounding box center [982, 478] width 144 height 25
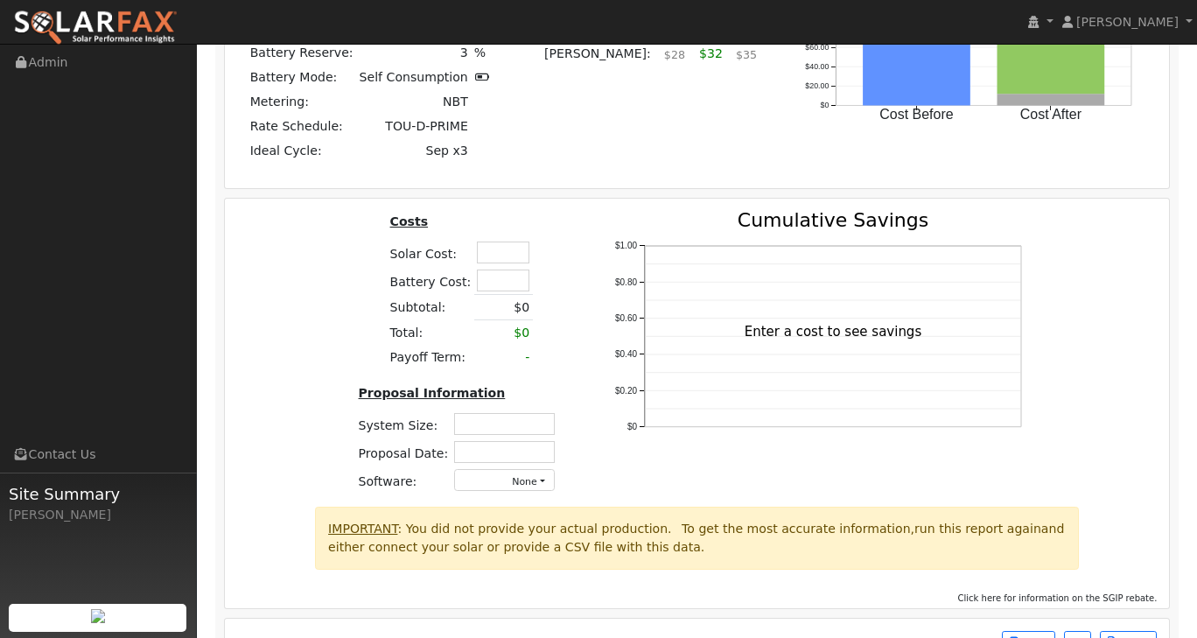
click at [716, 211] on icon "$0 $0.20 $0.40 $0.60 $0.80 $1.00 Cumulative Savings Enter a cost to see savings" at bounding box center [820, 354] width 438 height 286
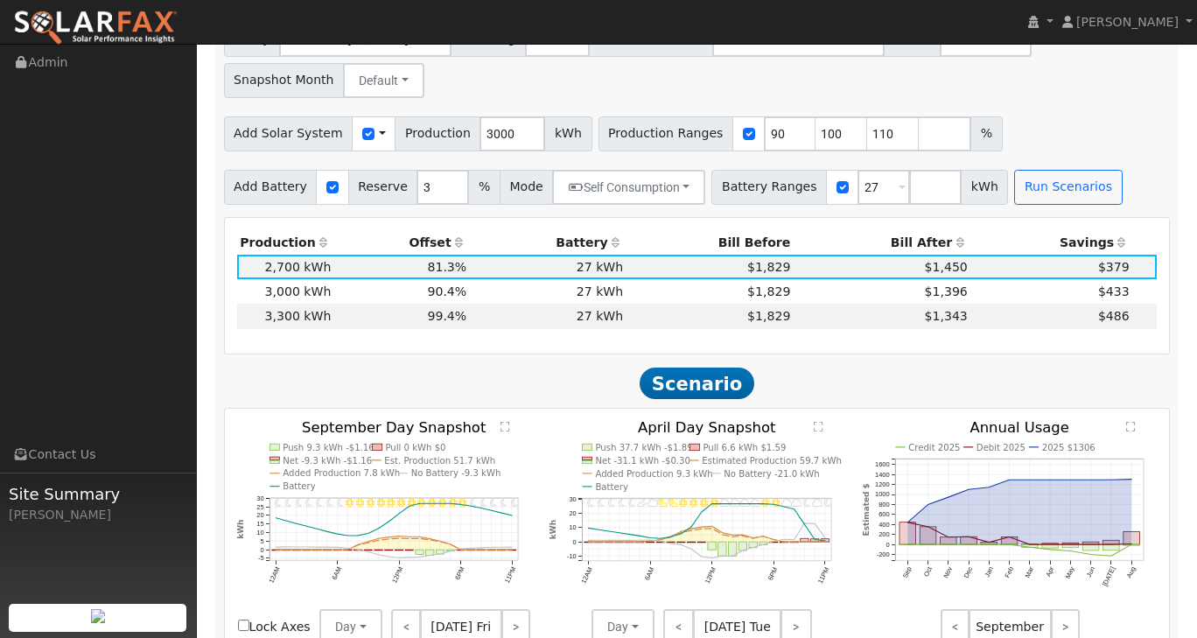
scroll to position [1474, 0]
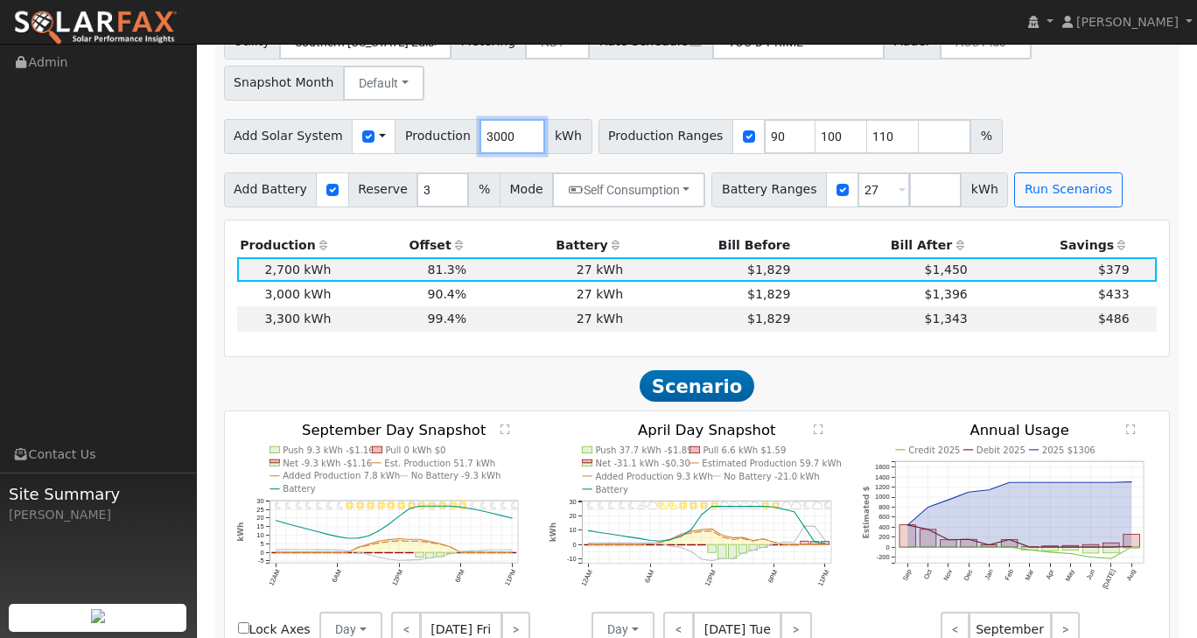
drag, startPoint x: 490, startPoint y: 107, endPoint x: 465, endPoint y: 104, distance: 25.5
click at [480, 119] on input "3000" at bounding box center [513, 136] width 66 height 35
type input "6000"
click at [1042, 172] on button "Run Scenarios" at bounding box center [1068, 189] width 108 height 35
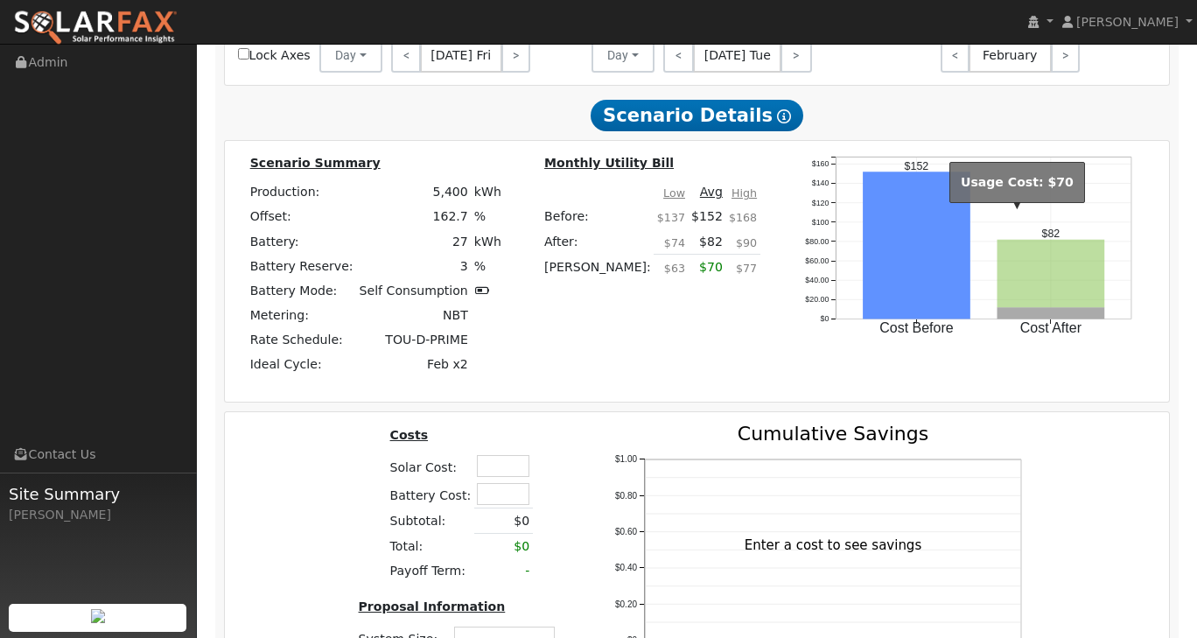
scroll to position [2277, 0]
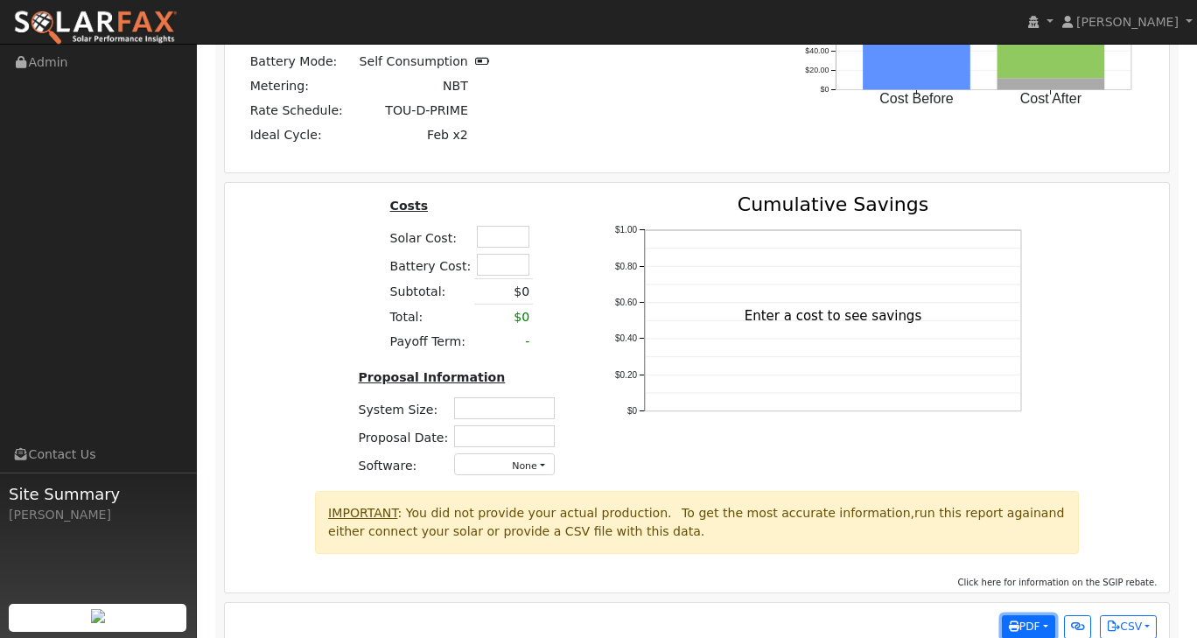
click at [1043, 615] on button "PDF" at bounding box center [1028, 627] width 53 height 25
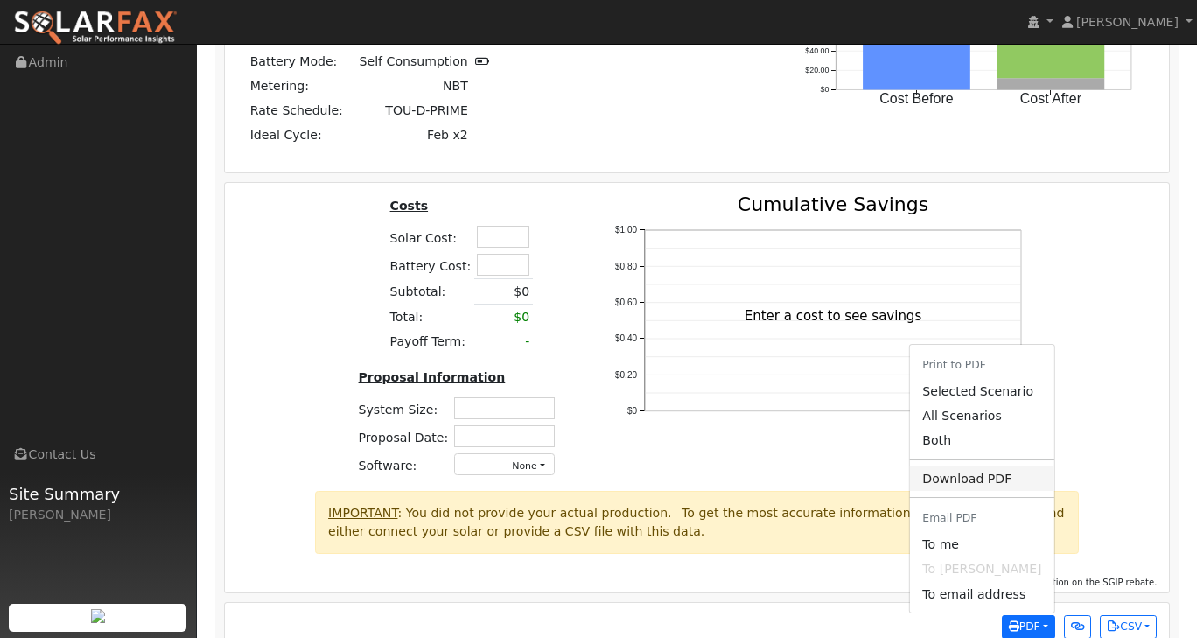
click at [1006, 466] on link "Download PDF" at bounding box center [982, 478] width 144 height 25
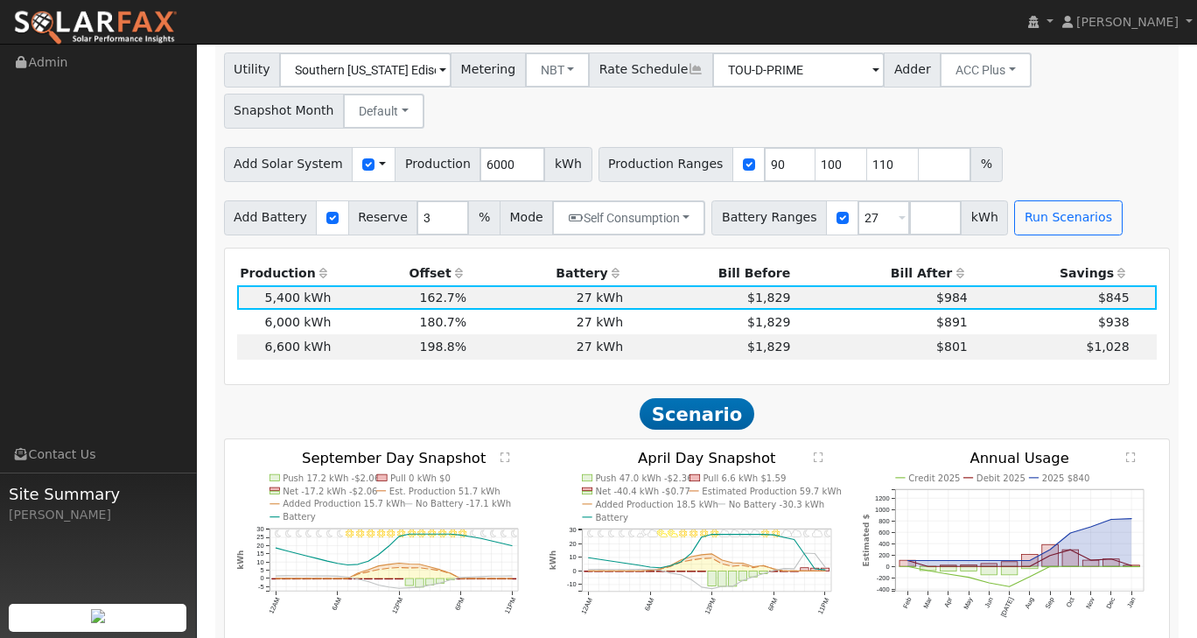
scroll to position [1299, 0]
